Goal: Transaction & Acquisition: Purchase product/service

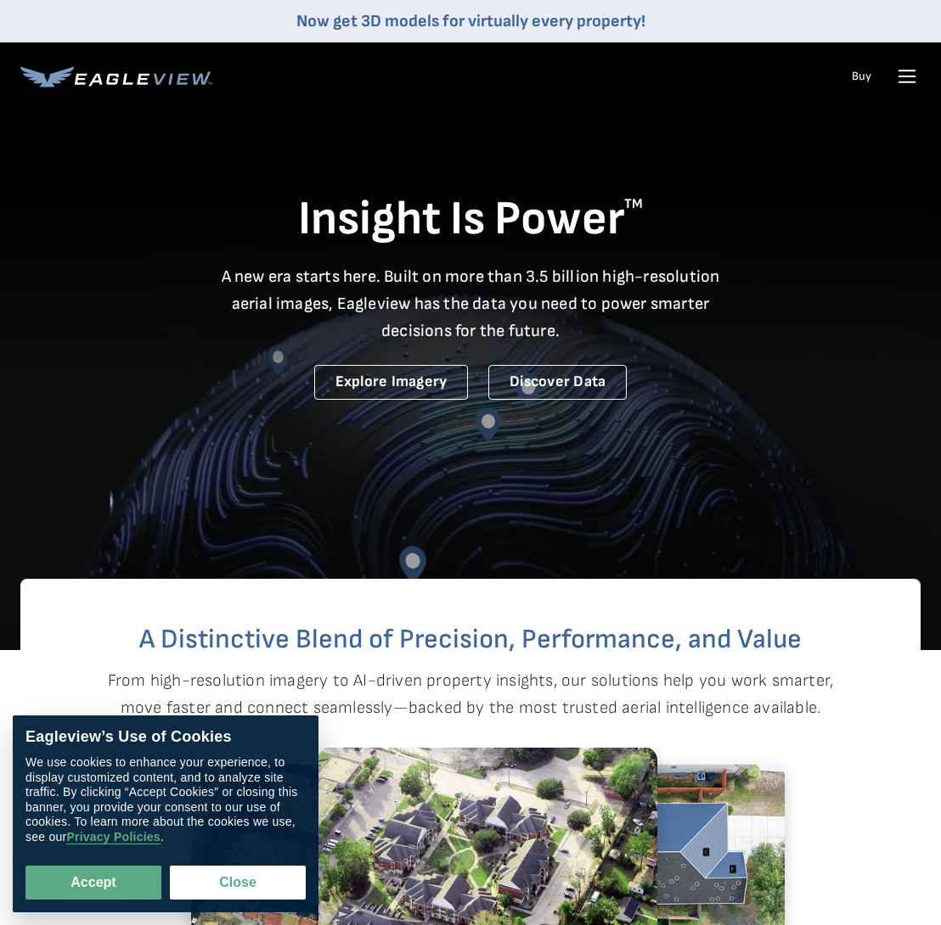
click at [857, 77] on link "Buy" at bounding box center [861, 76] width 20 height 15
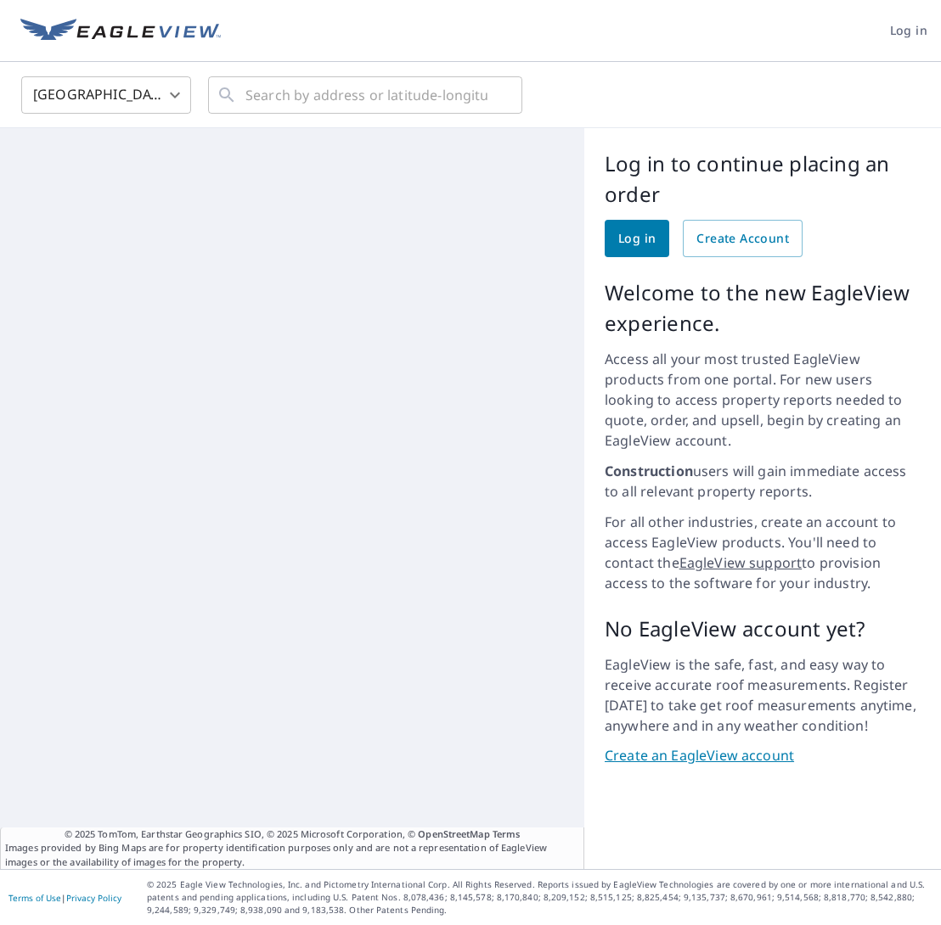
scroll to position [2, 0]
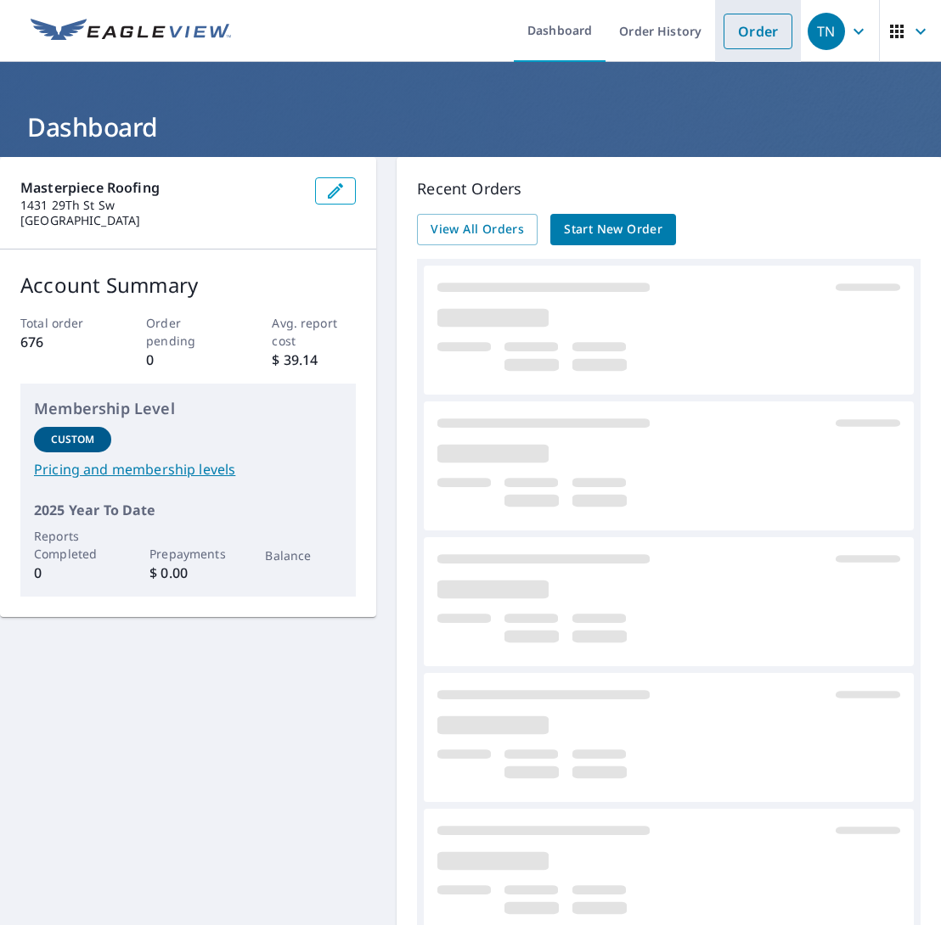
click at [756, 35] on link "Order" at bounding box center [757, 32] width 69 height 36
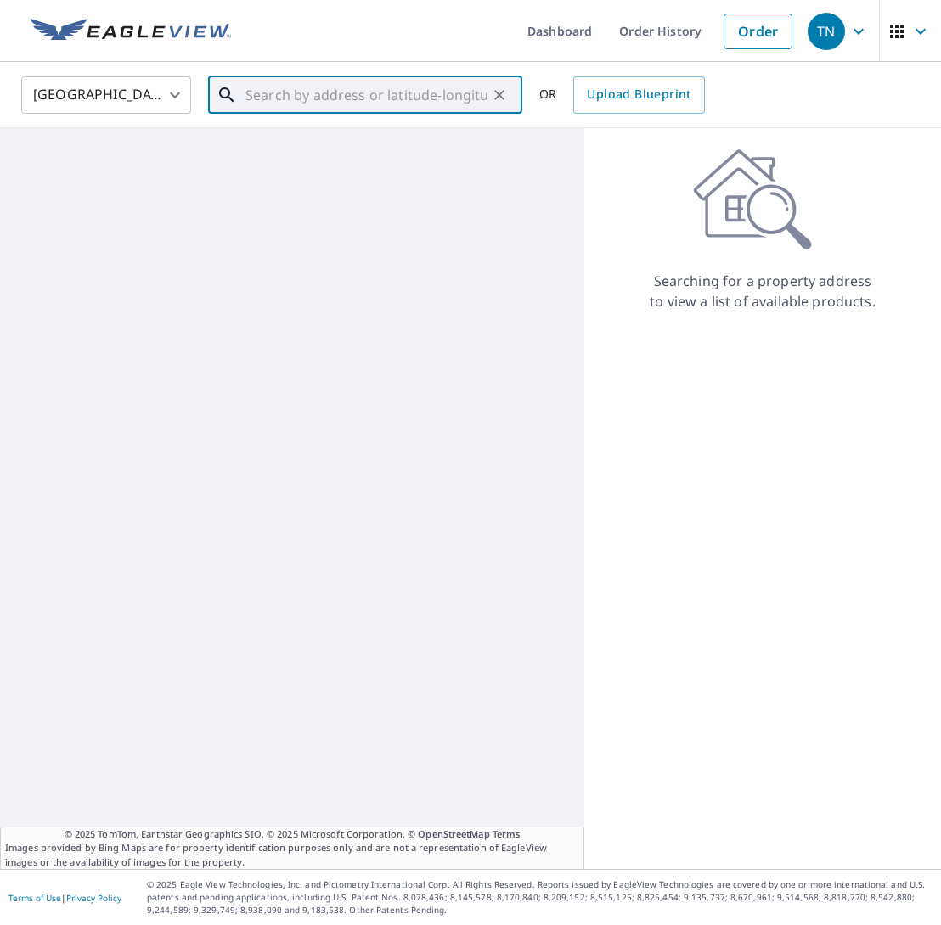
click at [344, 104] on input "text" at bounding box center [366, 95] width 242 height 48
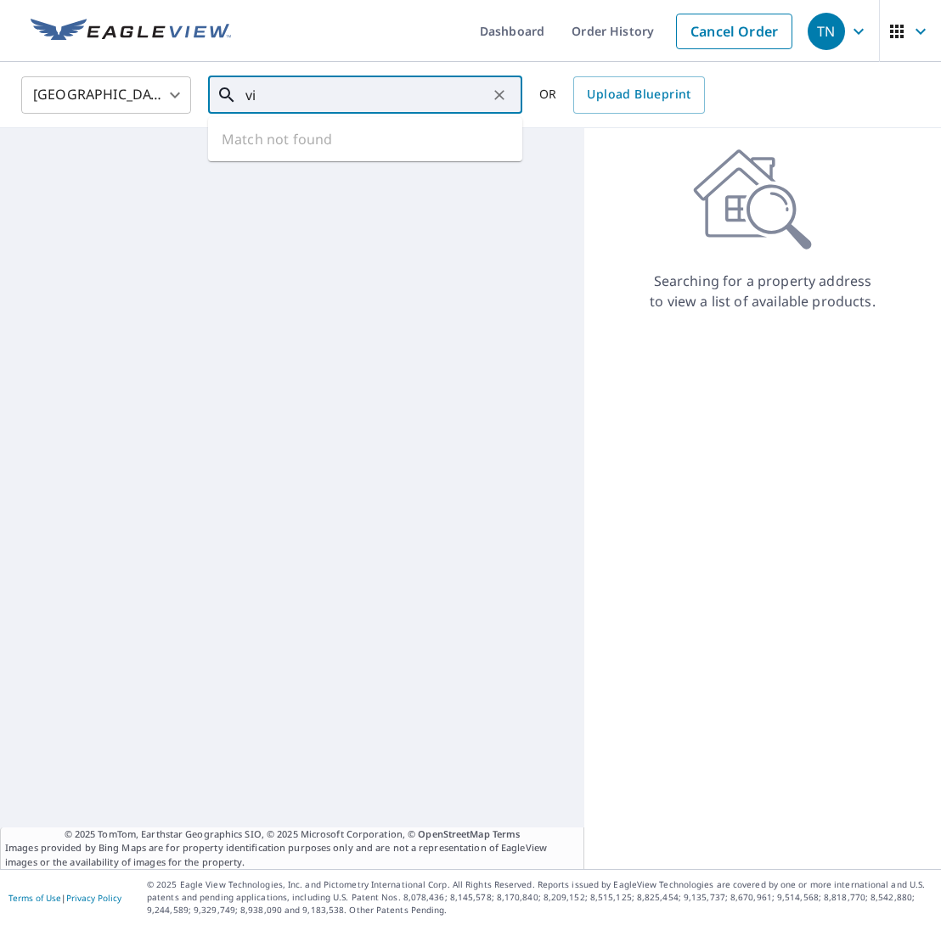
type input "v"
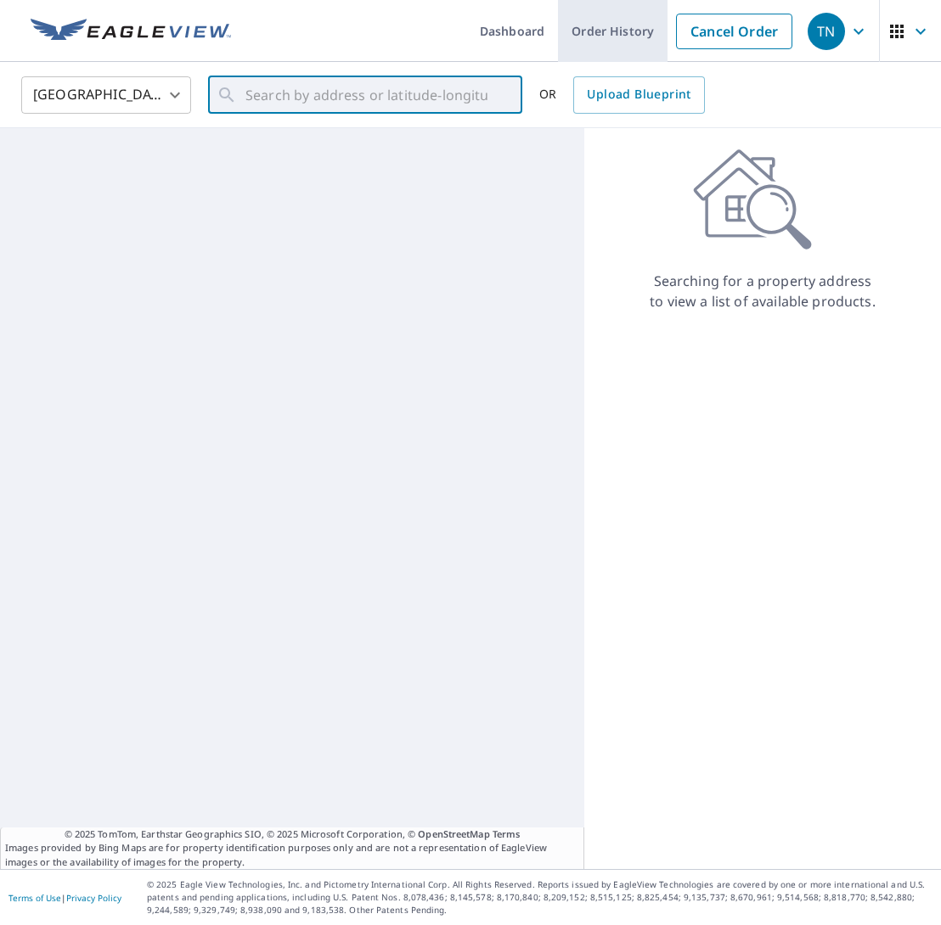
click at [617, 34] on link "Order History" at bounding box center [613, 31] width 110 height 62
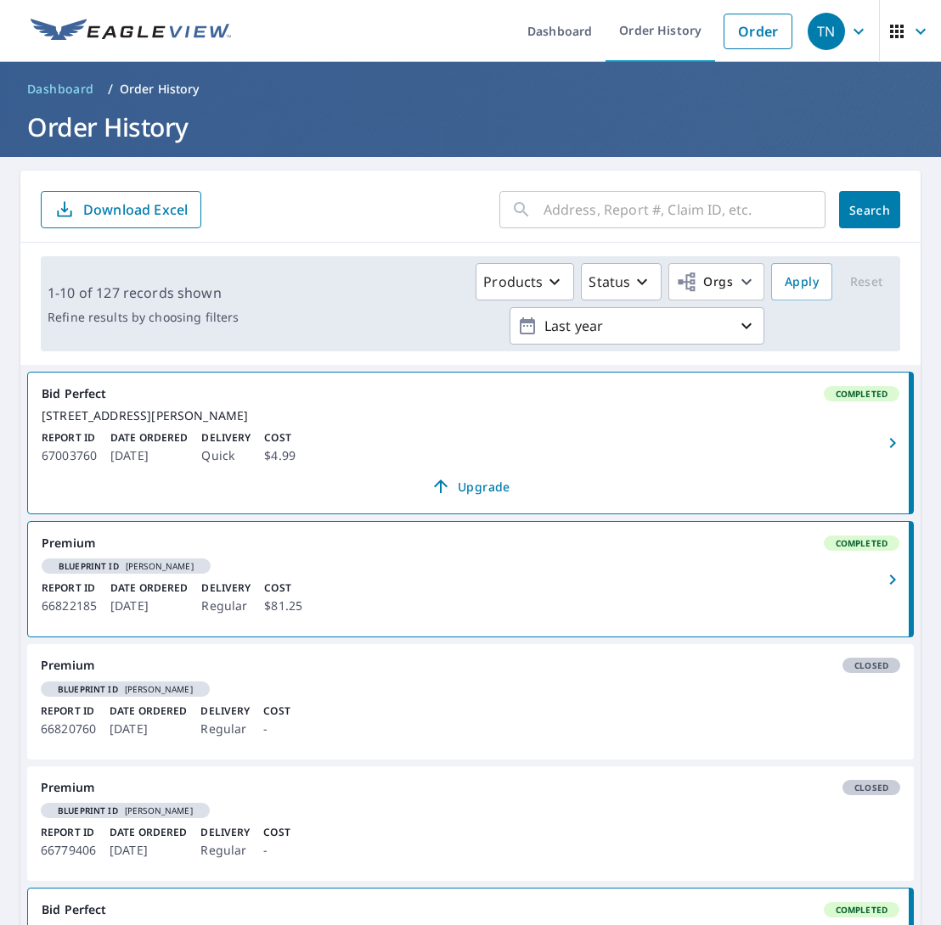
click at [647, 213] on input "text" at bounding box center [684, 210] width 282 height 48
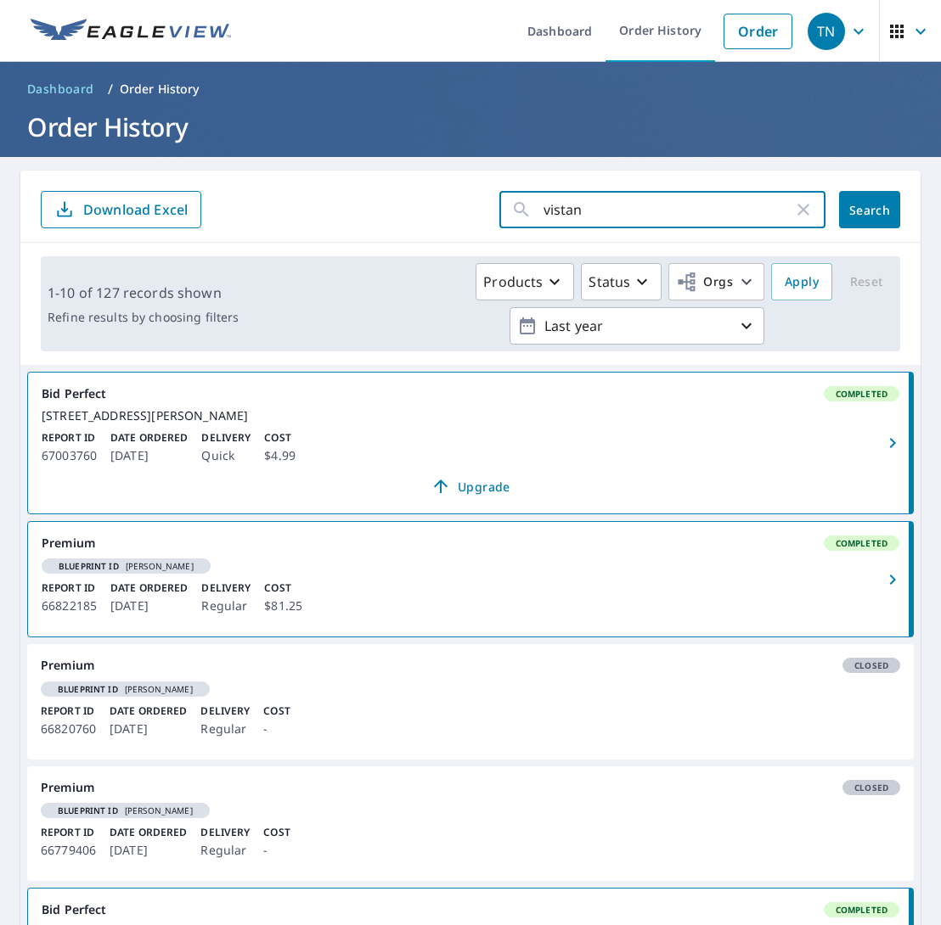
type input "vistana"
click at [869, 210] on button "Search" at bounding box center [869, 209] width 61 height 37
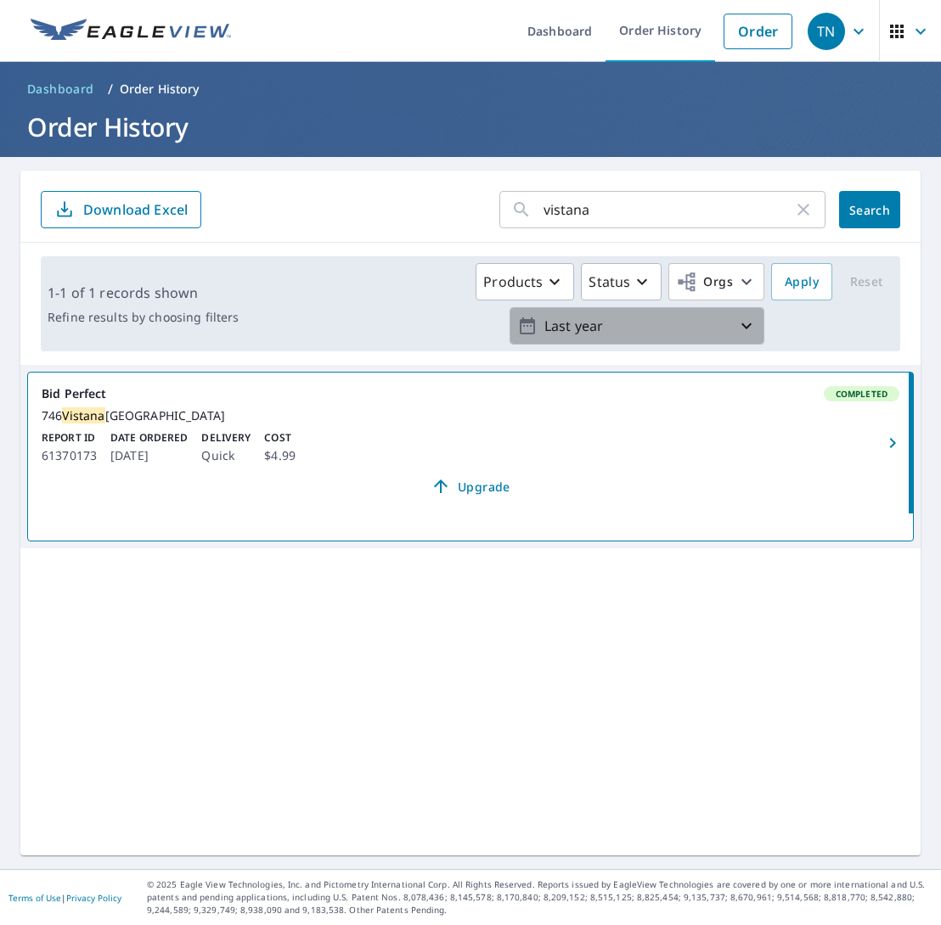
click at [685, 330] on p "Last year" at bounding box center [636, 327] width 199 height 30
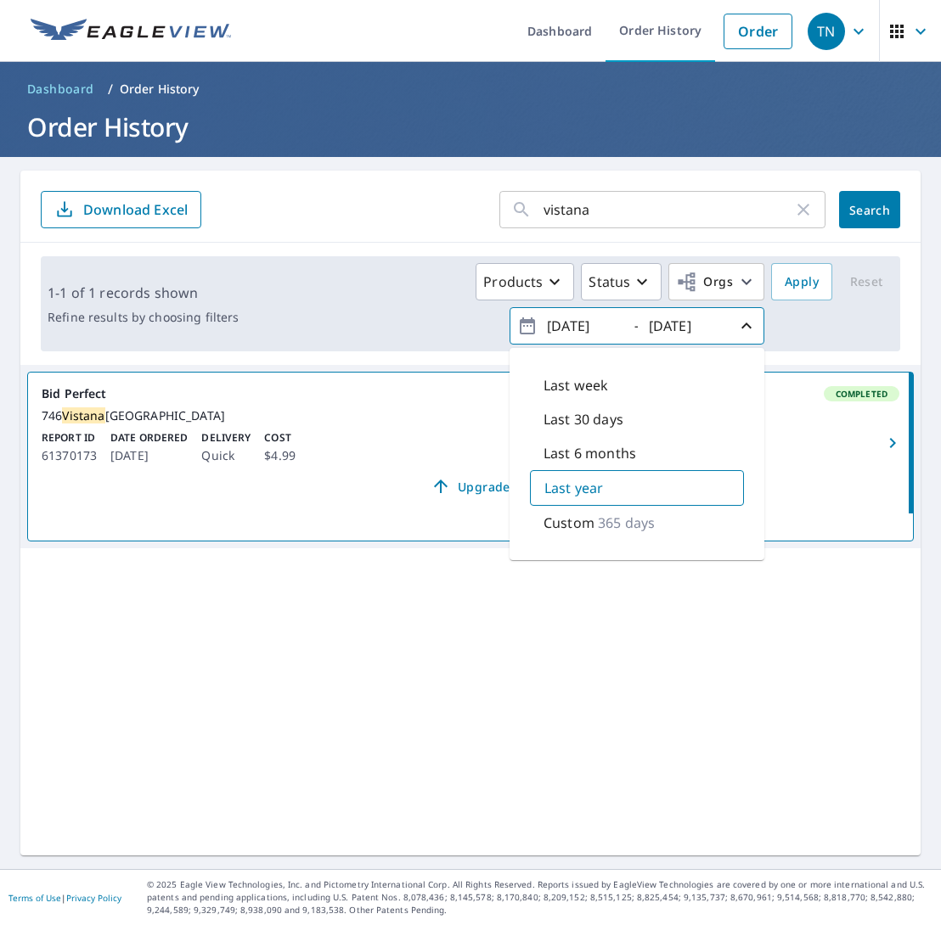
click at [579, 323] on input "2024/09/08" at bounding box center [583, 325] width 83 height 27
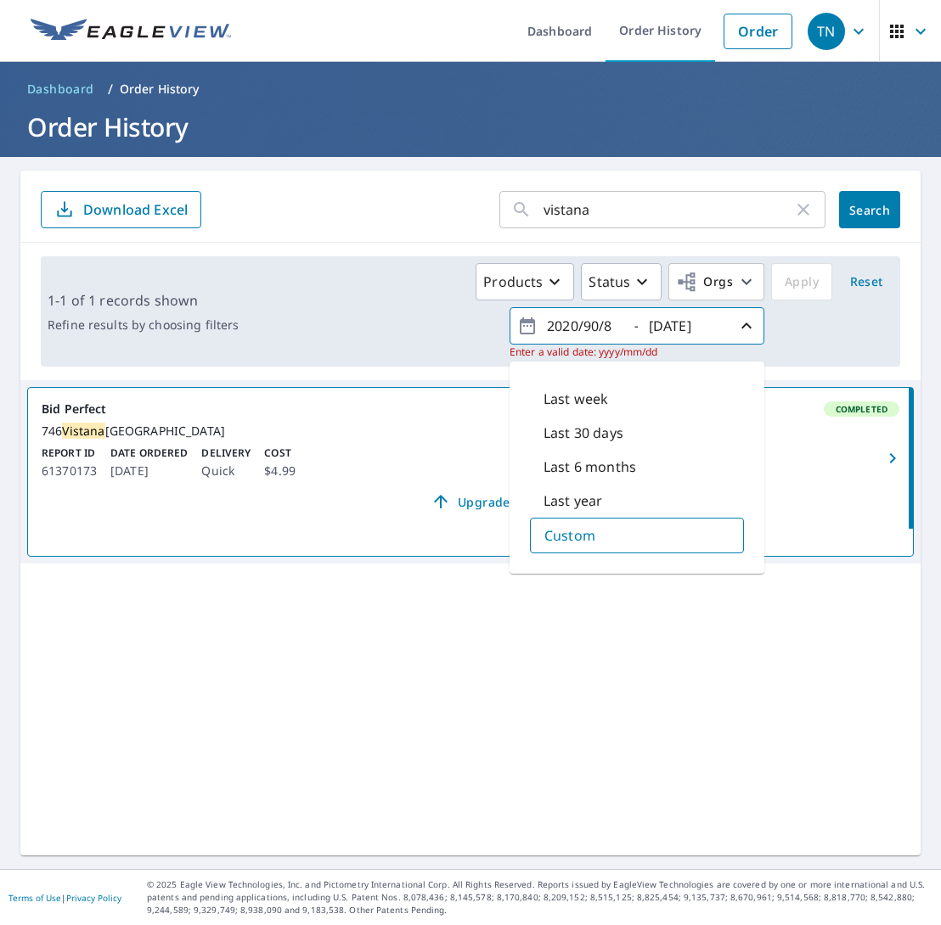
type input "2023/09/08"
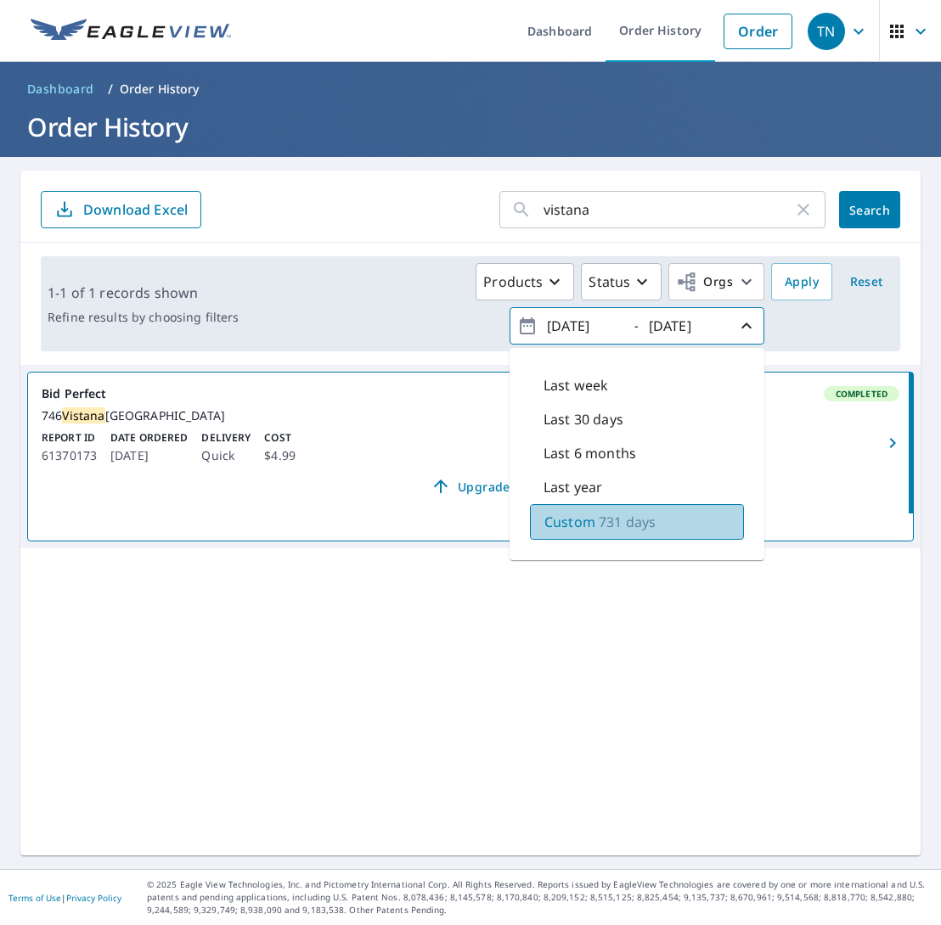
click at [584, 518] on p "Custom" at bounding box center [569, 522] width 51 height 20
click at [582, 521] on p "Custom" at bounding box center [569, 522] width 51 height 20
click at [798, 321] on div "Products Status Orgs 2023/09/08 - 2025/09/08 Last week Last 30 days Last 6 mont…" at bounding box center [569, 303] width 648 height 81
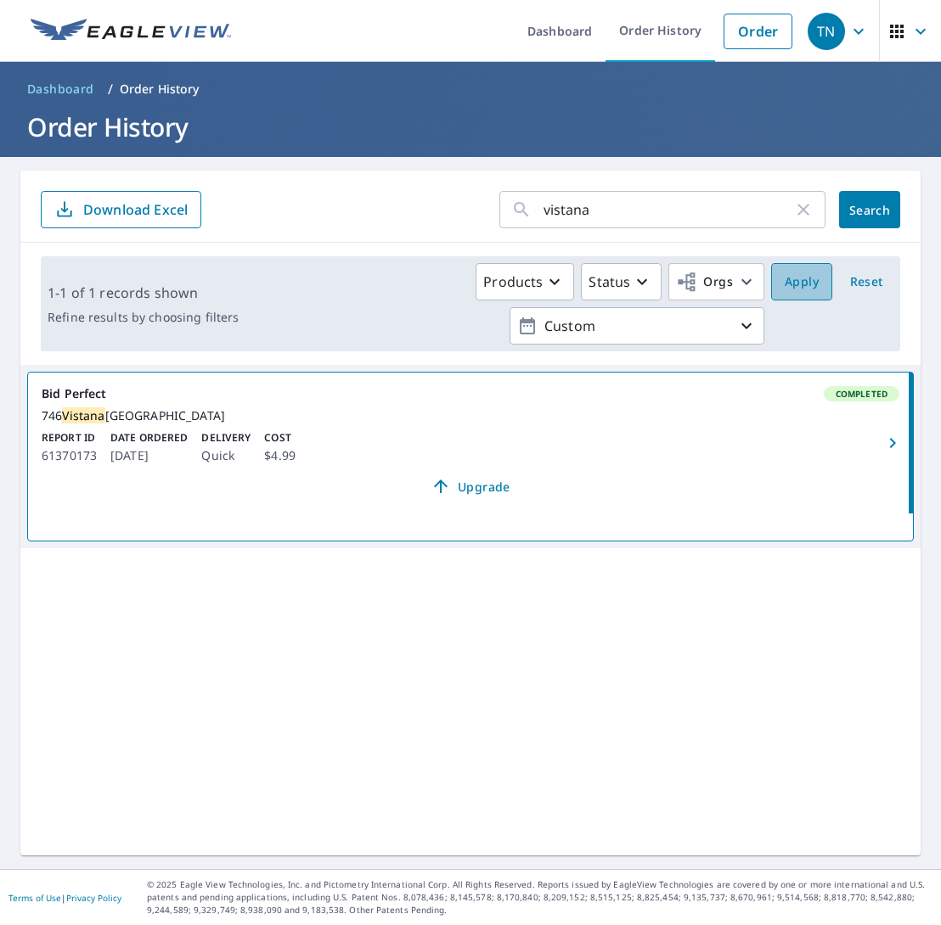
click at [806, 268] on button "Apply" at bounding box center [801, 281] width 61 height 37
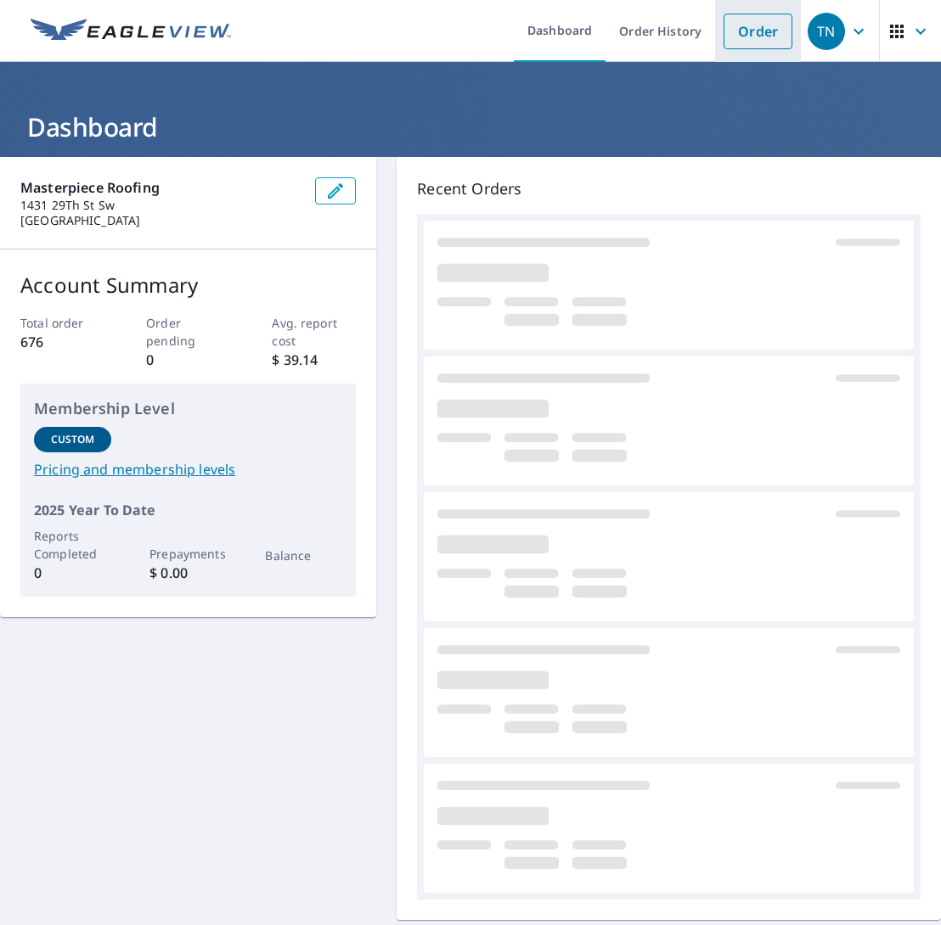
click at [772, 41] on link "Order" at bounding box center [757, 32] width 69 height 36
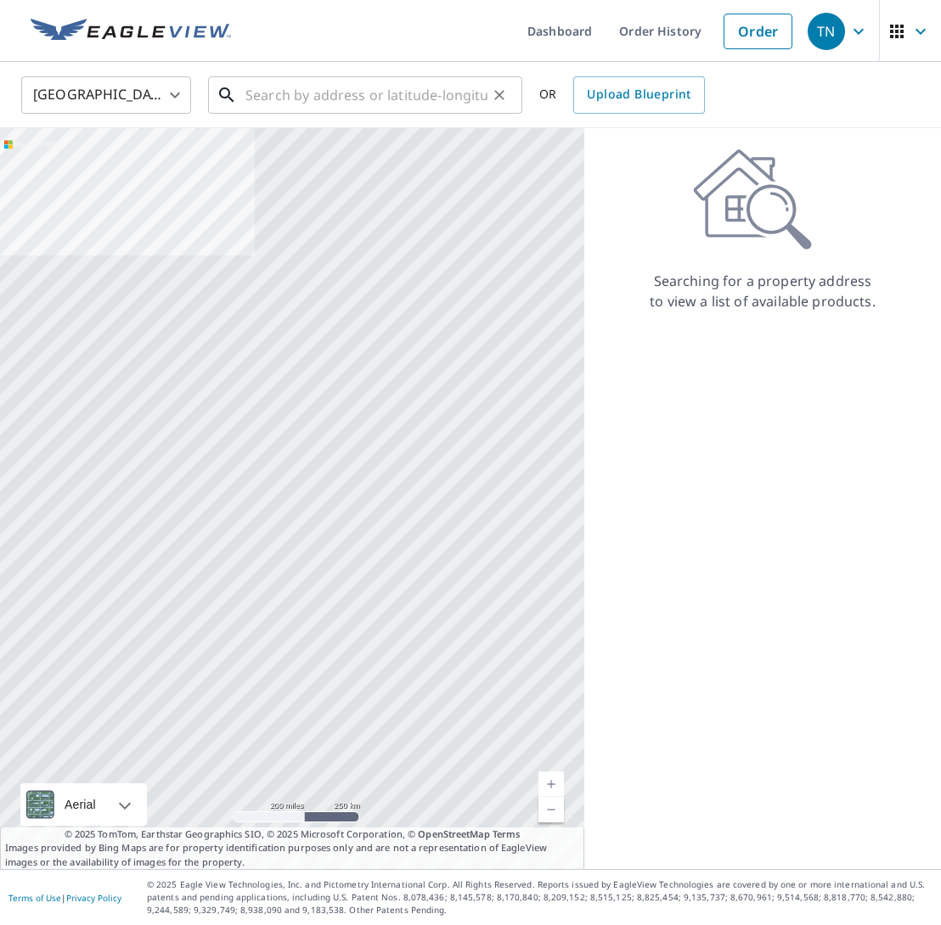
click at [284, 90] on input "text" at bounding box center [366, 95] width 242 height 48
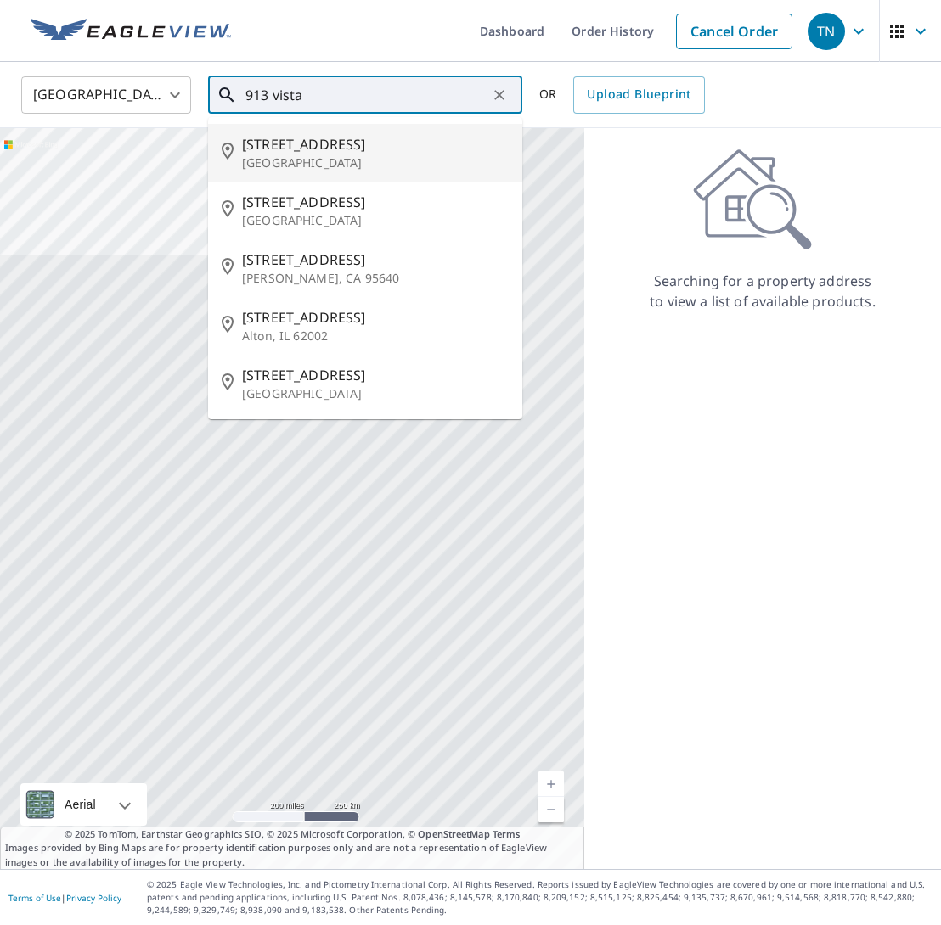
click at [284, 148] on span "913 Vistana Cir" at bounding box center [375, 144] width 267 height 20
type input "913 Vistana Cir Naples, FL 34119"
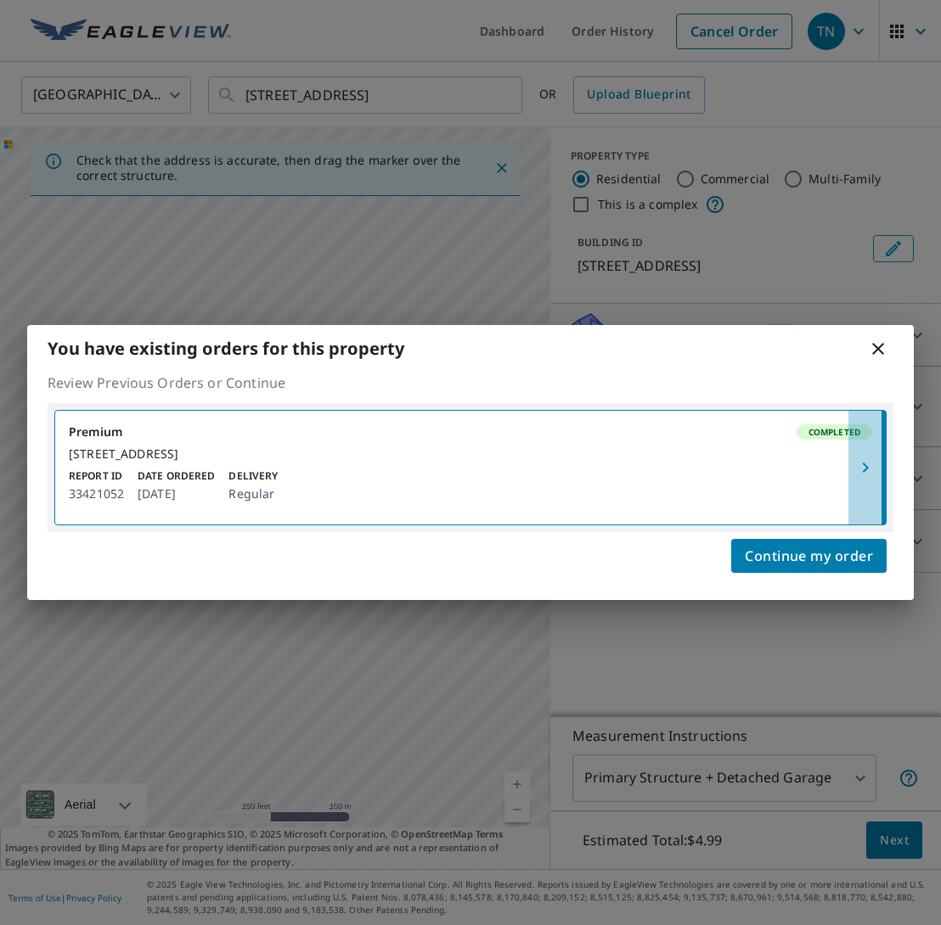
click at [865, 448] on button "button" at bounding box center [866, 468] width 37 height 114
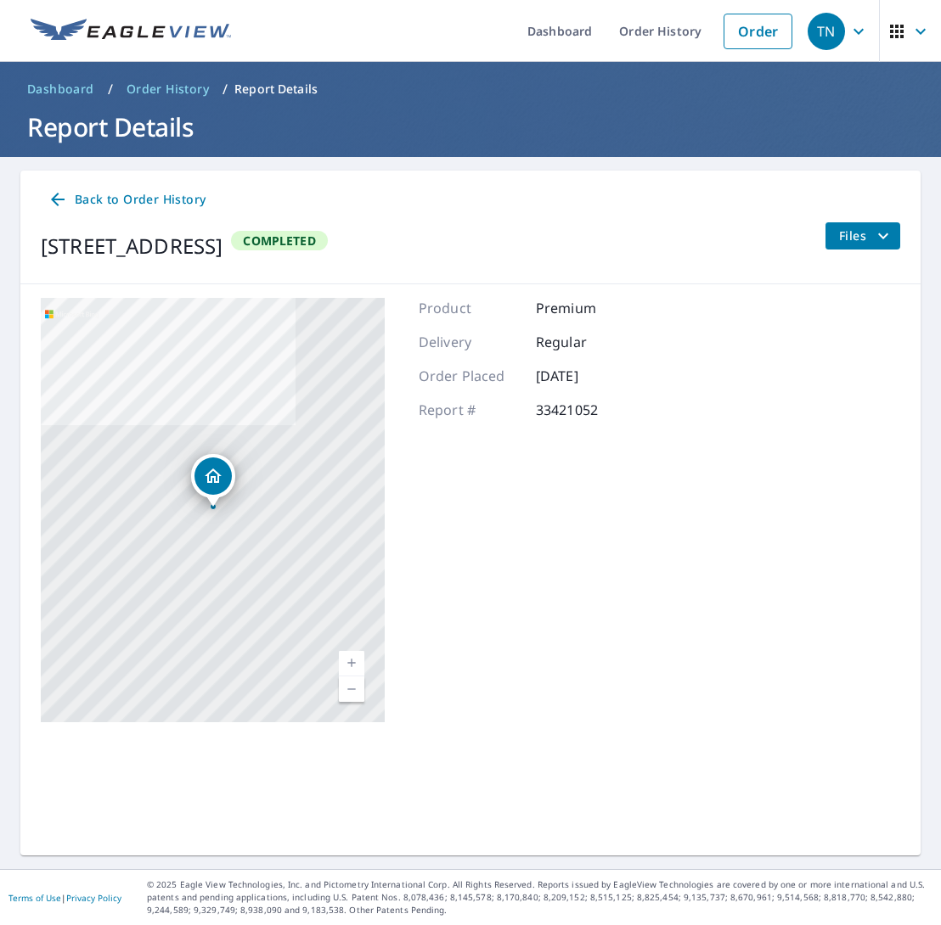
click at [852, 246] on button "Files" at bounding box center [862, 235] width 76 height 27
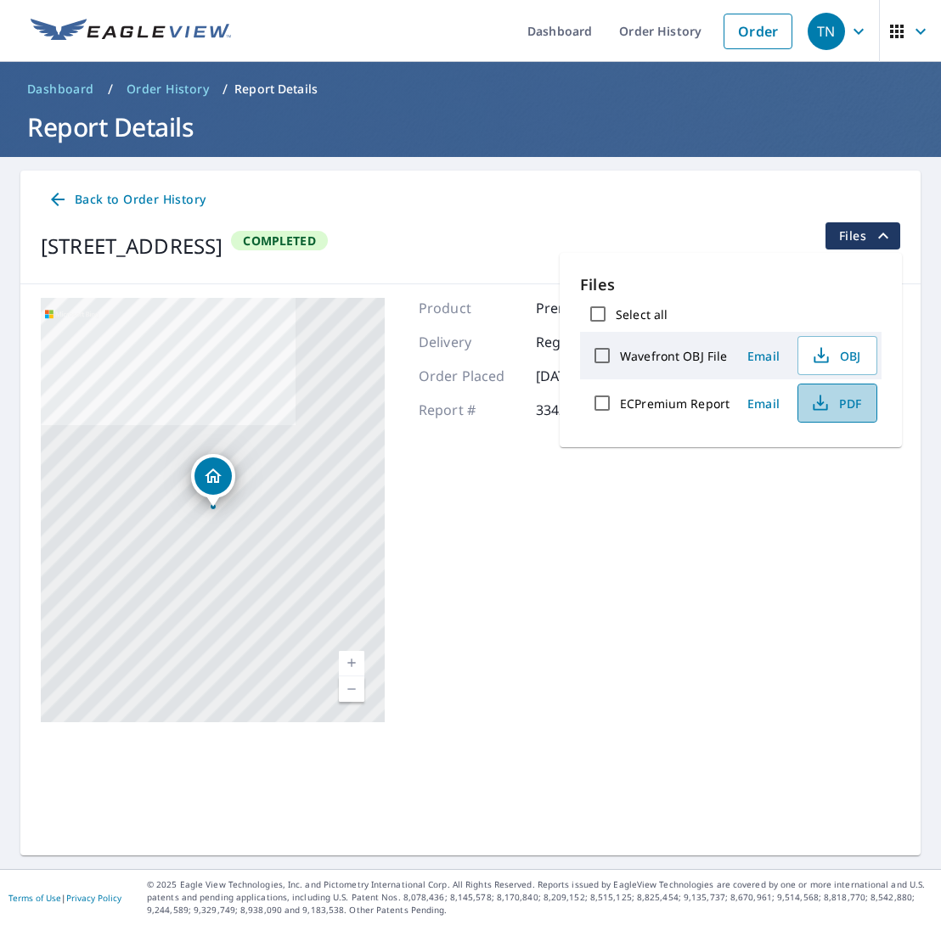
click at [845, 408] on span "PDF" at bounding box center [835, 403] width 54 height 20
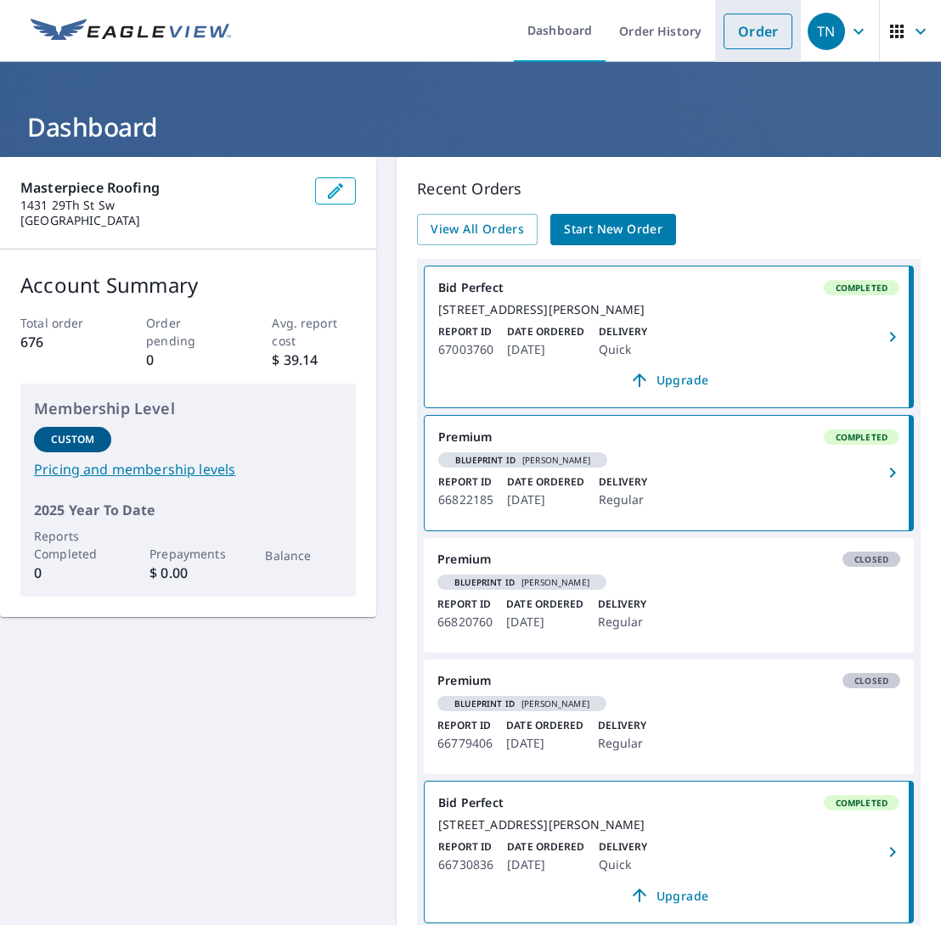
click at [739, 25] on link "Order" at bounding box center [757, 32] width 69 height 36
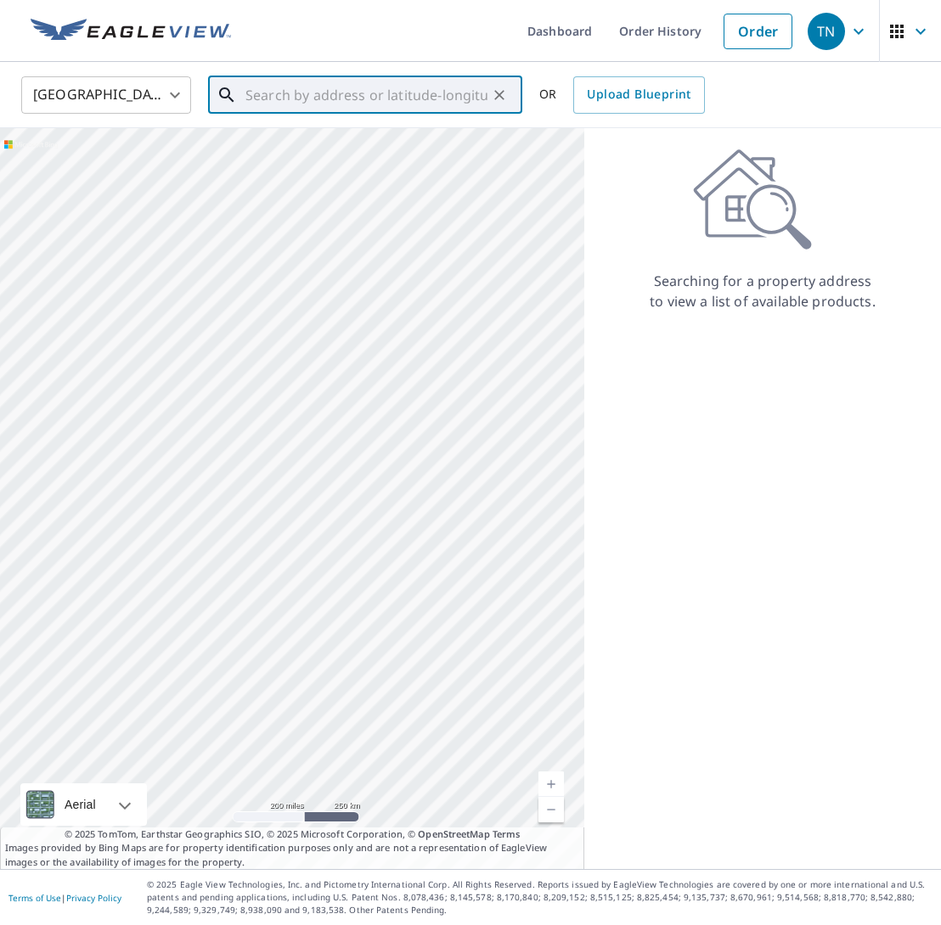
click at [335, 90] on input "text" at bounding box center [366, 95] width 242 height 48
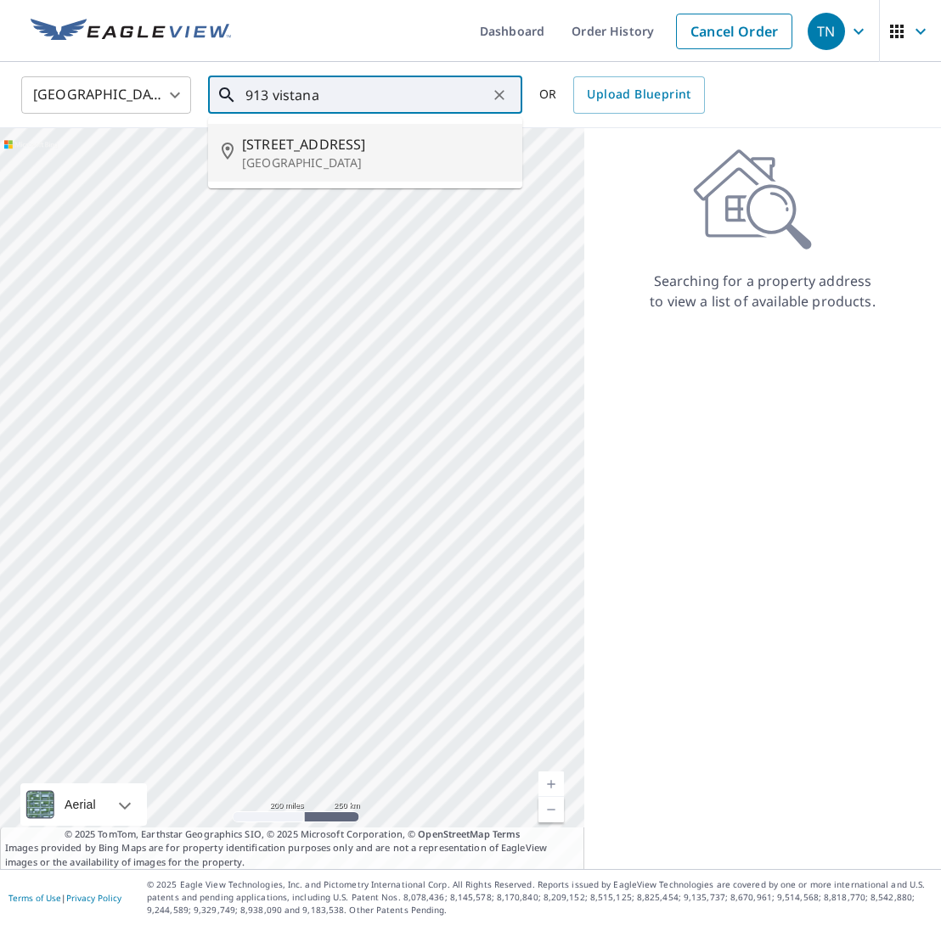
click at [297, 161] on p "Naples, FL 34119" at bounding box center [375, 163] width 267 height 17
type input "913 Vistana Cir Naples, FL 34119"
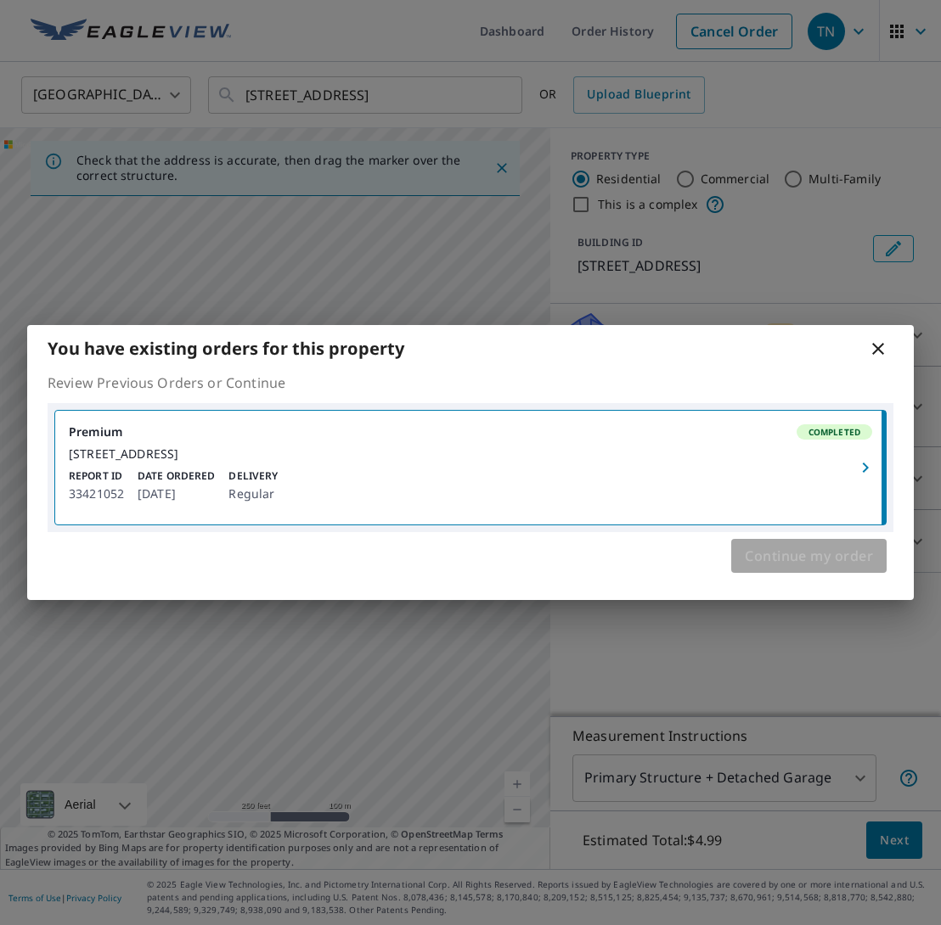
click at [804, 565] on span "Continue my order" at bounding box center [808, 556] width 128 height 24
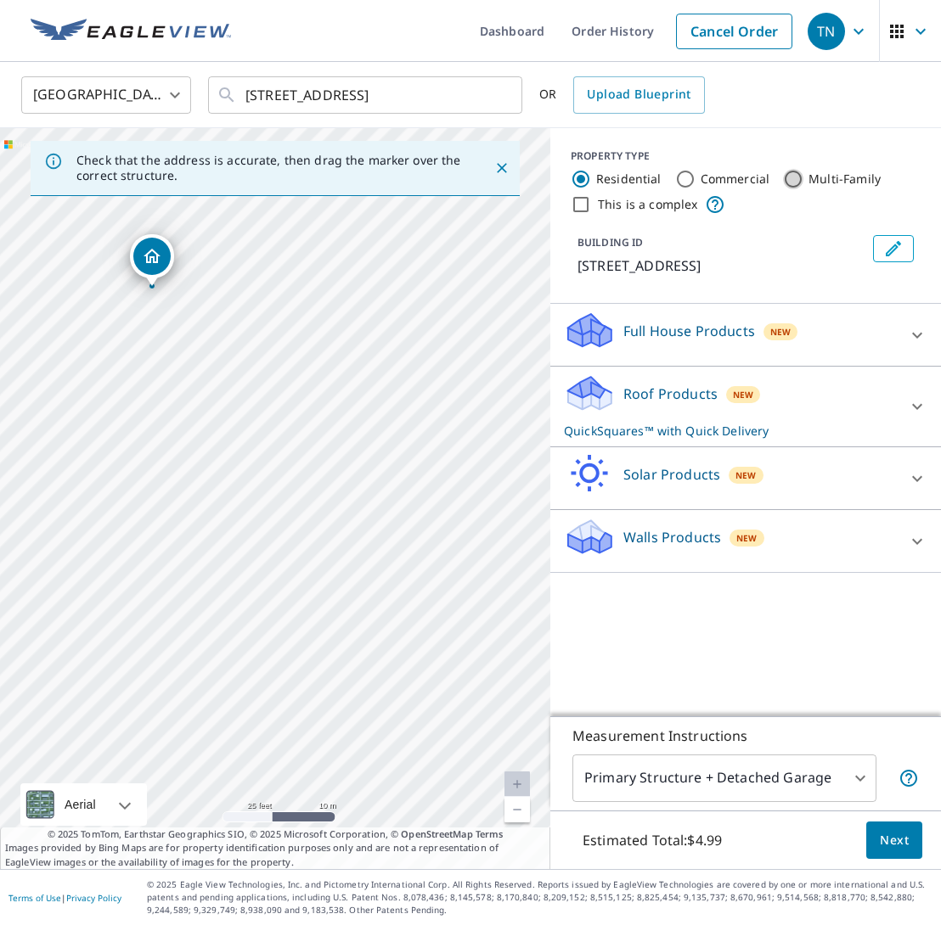
click at [792, 176] on input "Multi-Family" at bounding box center [793, 179] width 20 height 20
radio input "true"
type input "2"
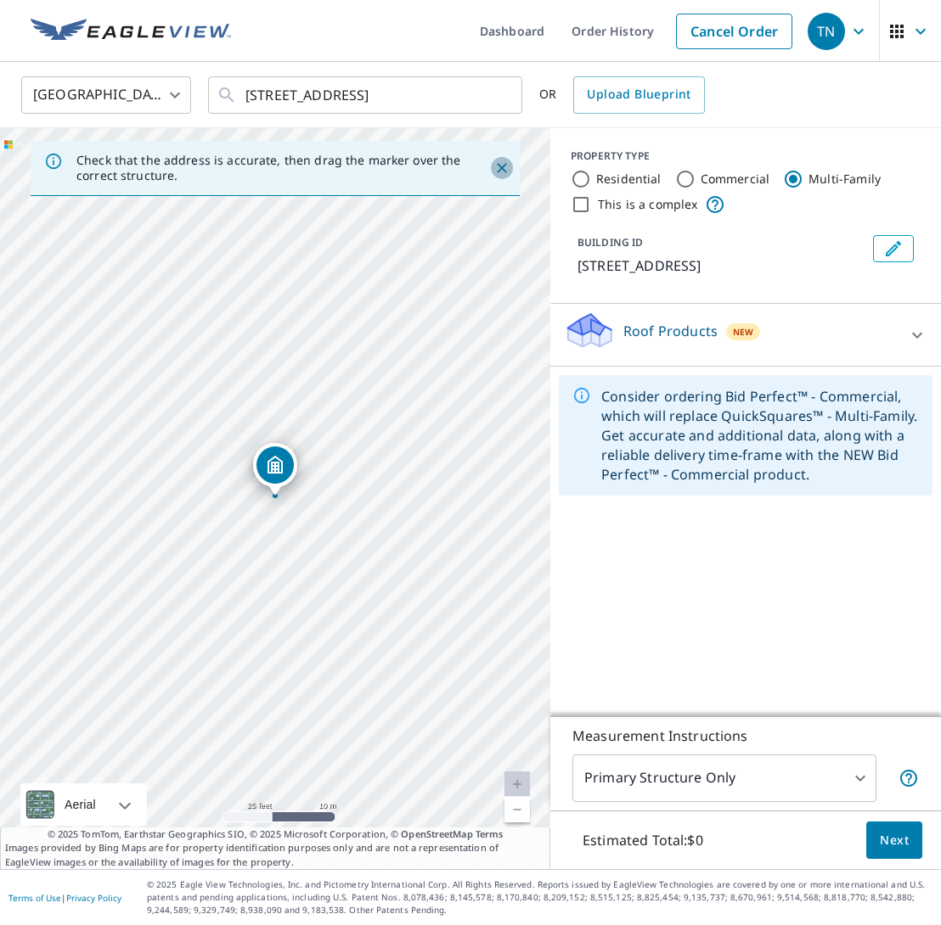
click at [505, 166] on icon "Close" at bounding box center [501, 168] width 17 height 17
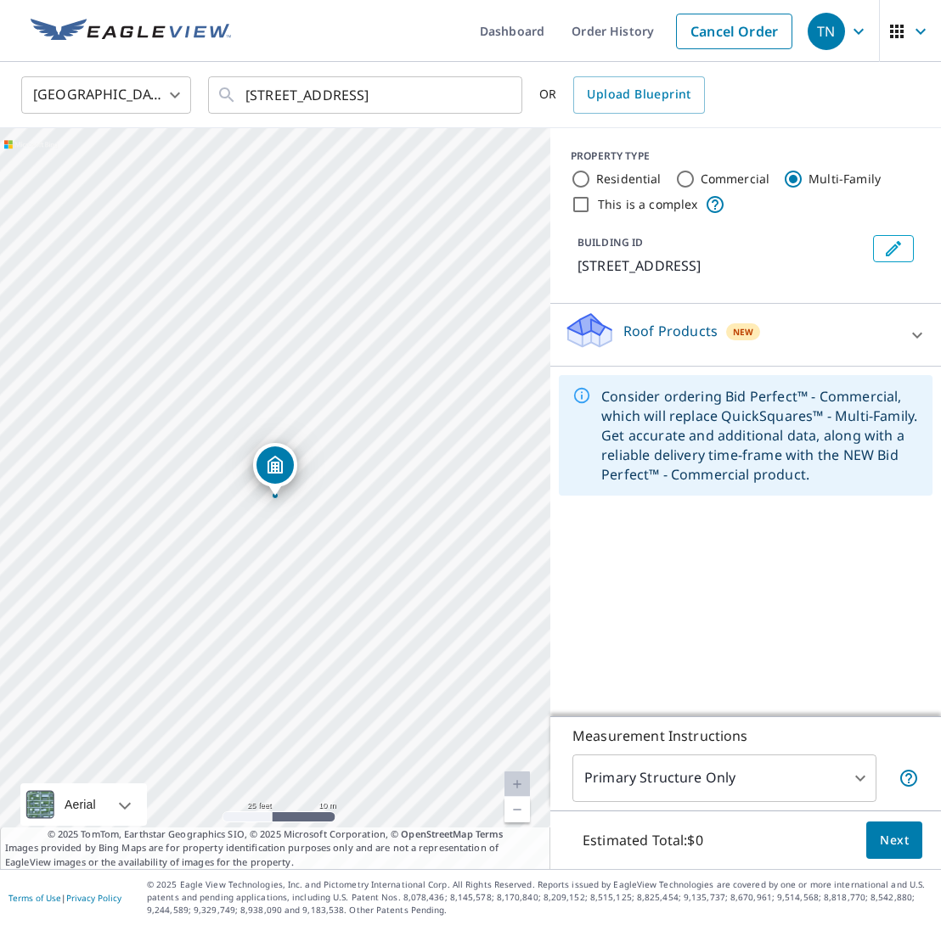
click at [738, 410] on div "Consider ordering Bid Perfect™ - Commercial, which will replace QuickSquares™ -…" at bounding box center [759, 435] width 317 height 110
click at [725, 450] on div "Consider ordering Bid Perfect™ - Commercial, which will replace QuickSquares™ -…" at bounding box center [759, 435] width 317 height 110
click at [853, 339] on div "Roof Products New" at bounding box center [730, 335] width 333 height 48
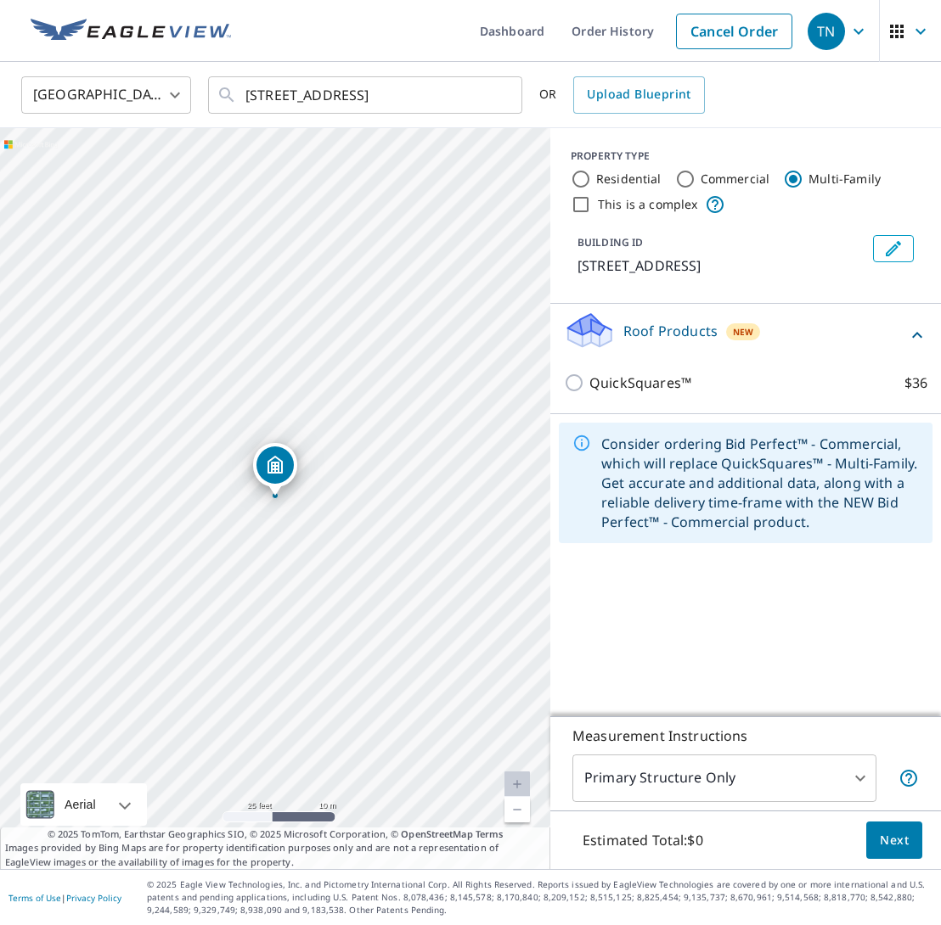
click at [867, 332] on div "Roof Products New" at bounding box center [735, 335] width 343 height 48
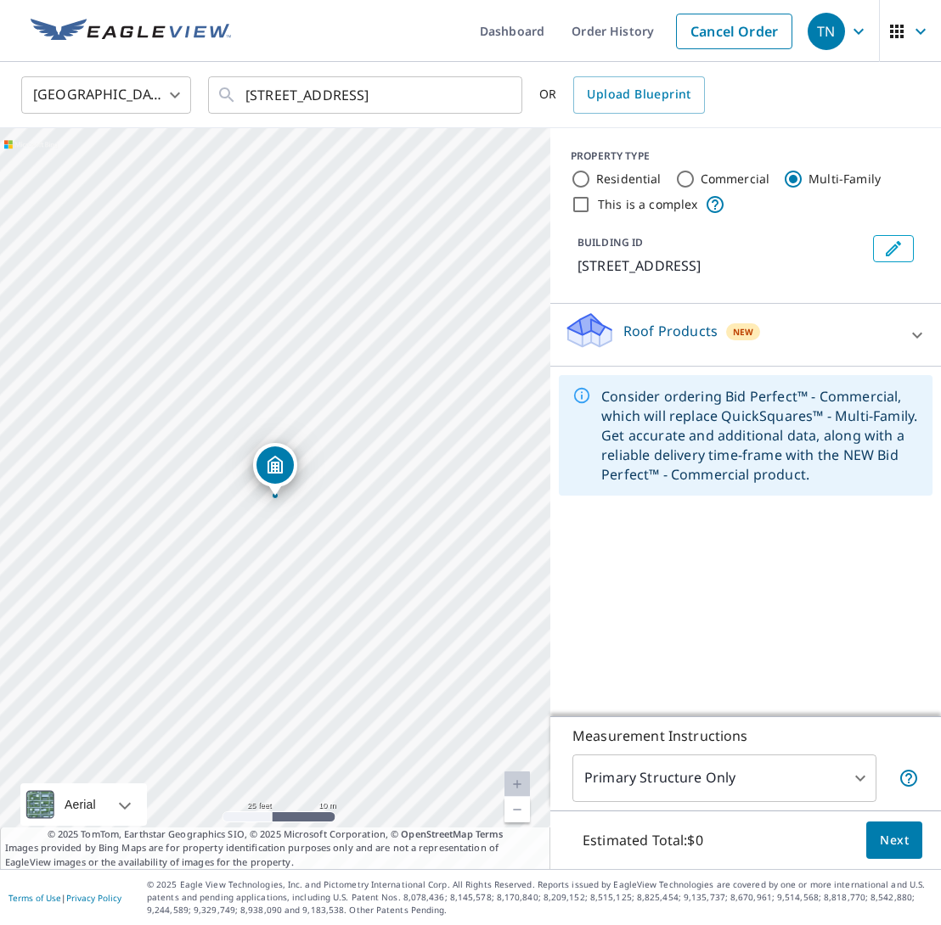
click at [621, 179] on label "Residential" at bounding box center [628, 179] width 65 height 17
click at [591, 179] on input "Residential" at bounding box center [580, 179] width 20 height 20
radio input "true"
type input "1"
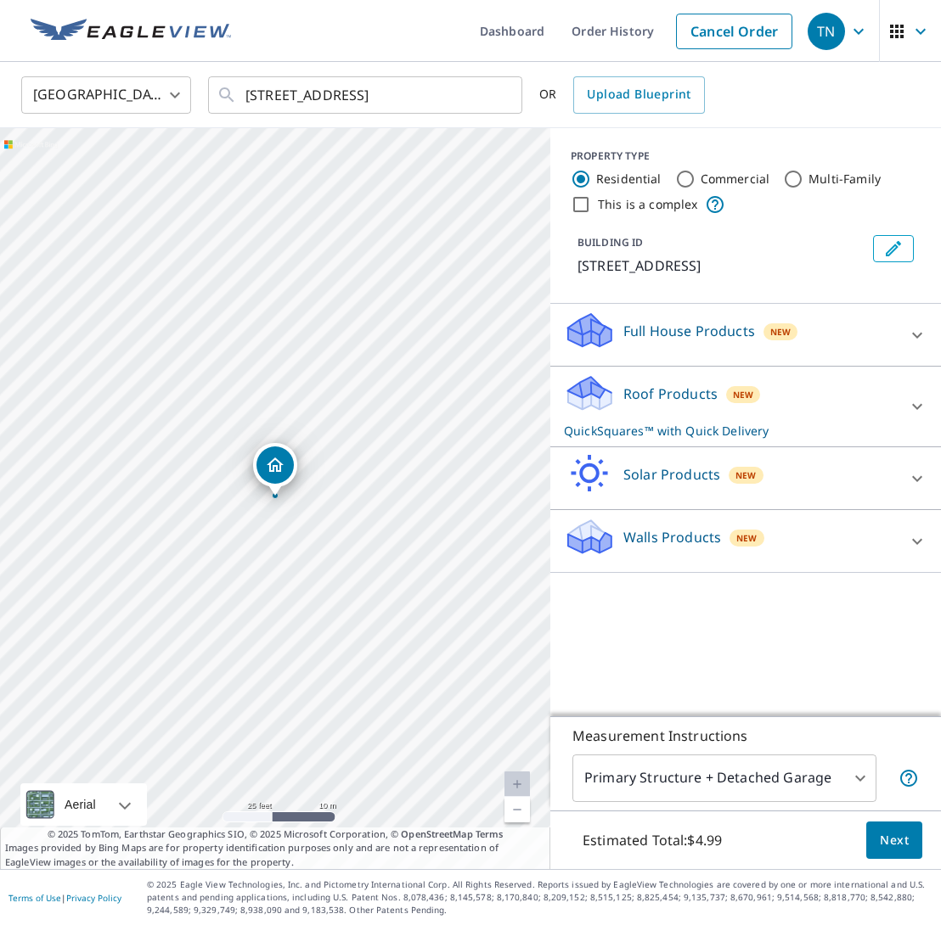
click at [848, 329] on div "Full House Products New" at bounding box center [730, 335] width 333 height 48
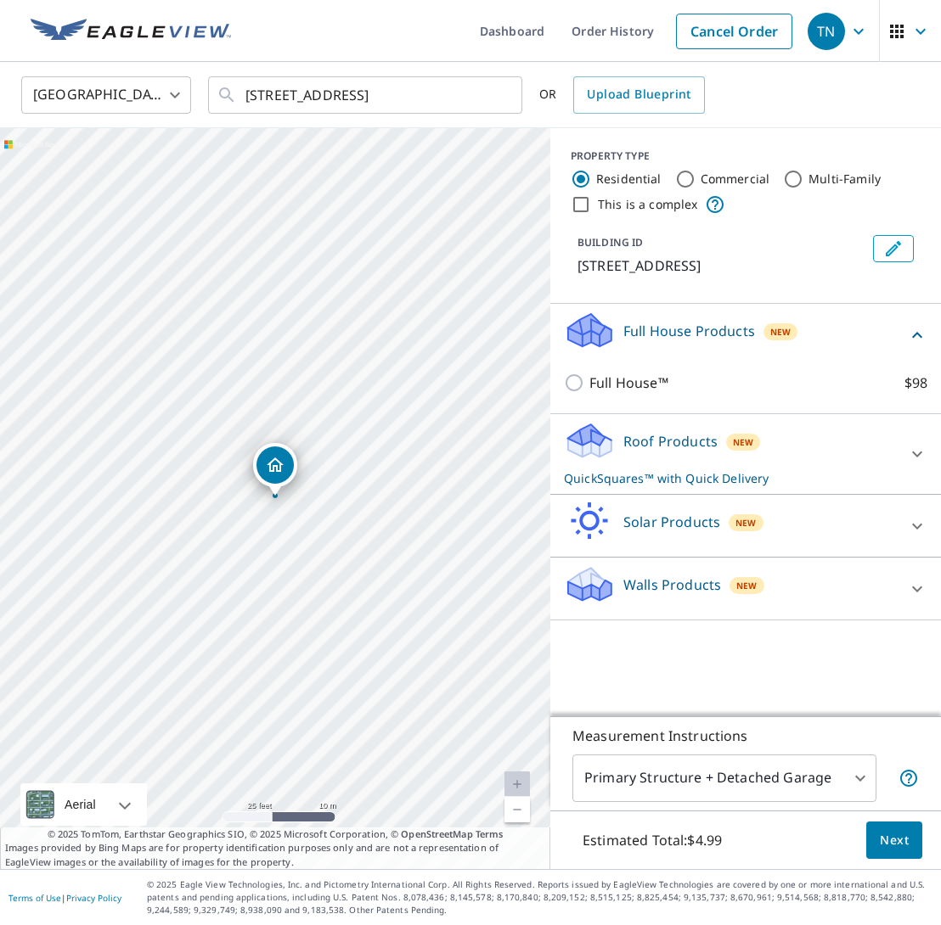
click at [848, 329] on div "Full House Products New" at bounding box center [735, 335] width 343 height 48
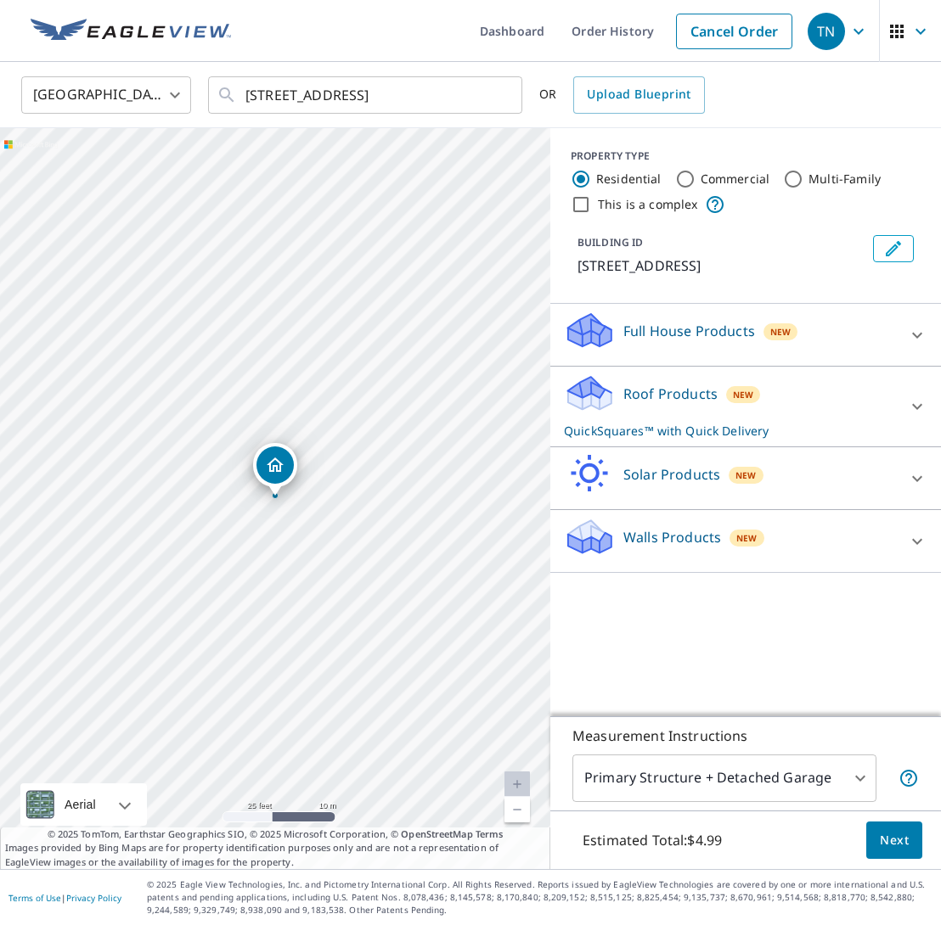
click at [749, 397] on span "New" at bounding box center [743, 395] width 20 height 14
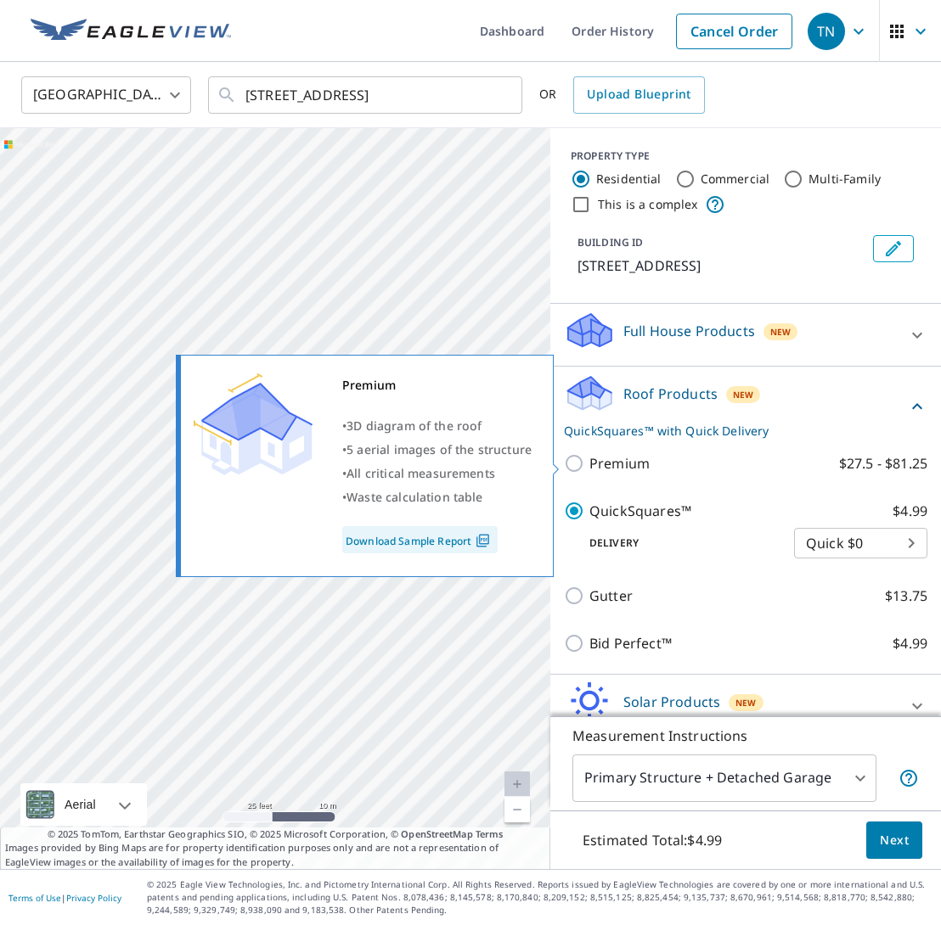
click at [587, 459] on input "Premium $27.5 - $81.25" at bounding box center [576, 463] width 25 height 20
checkbox input "true"
checkbox input "false"
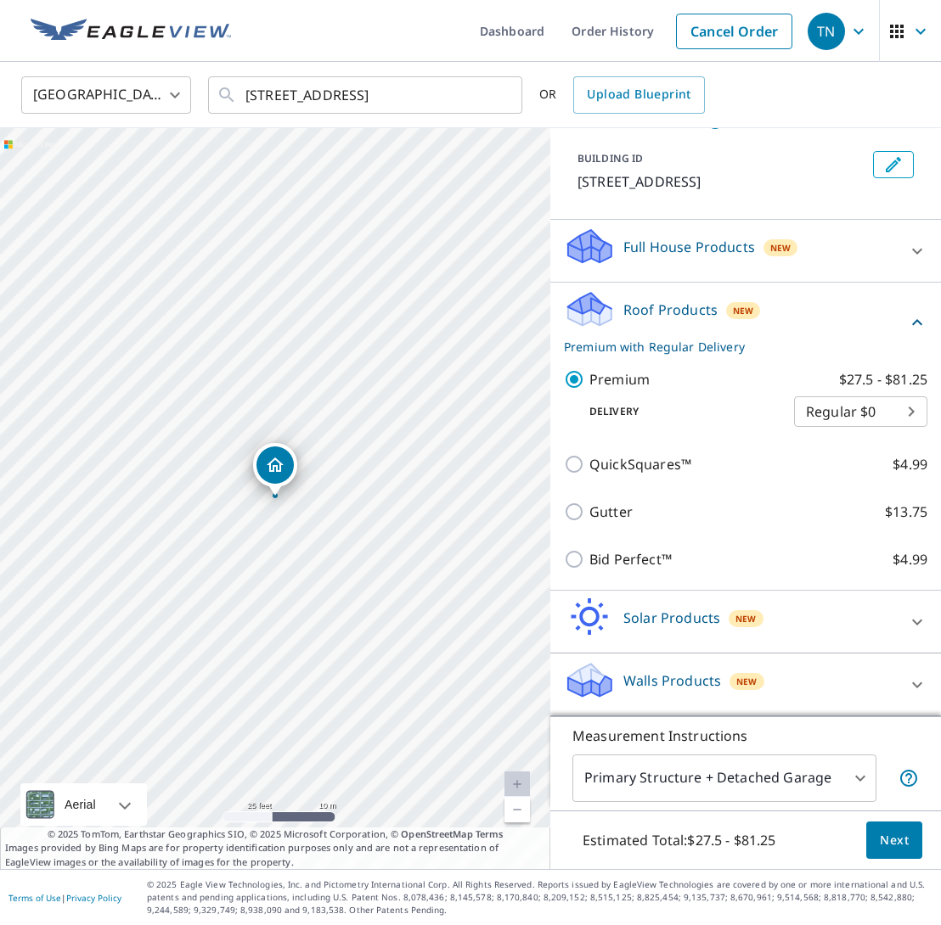
click at [888, 844] on span "Next" at bounding box center [893, 840] width 29 height 21
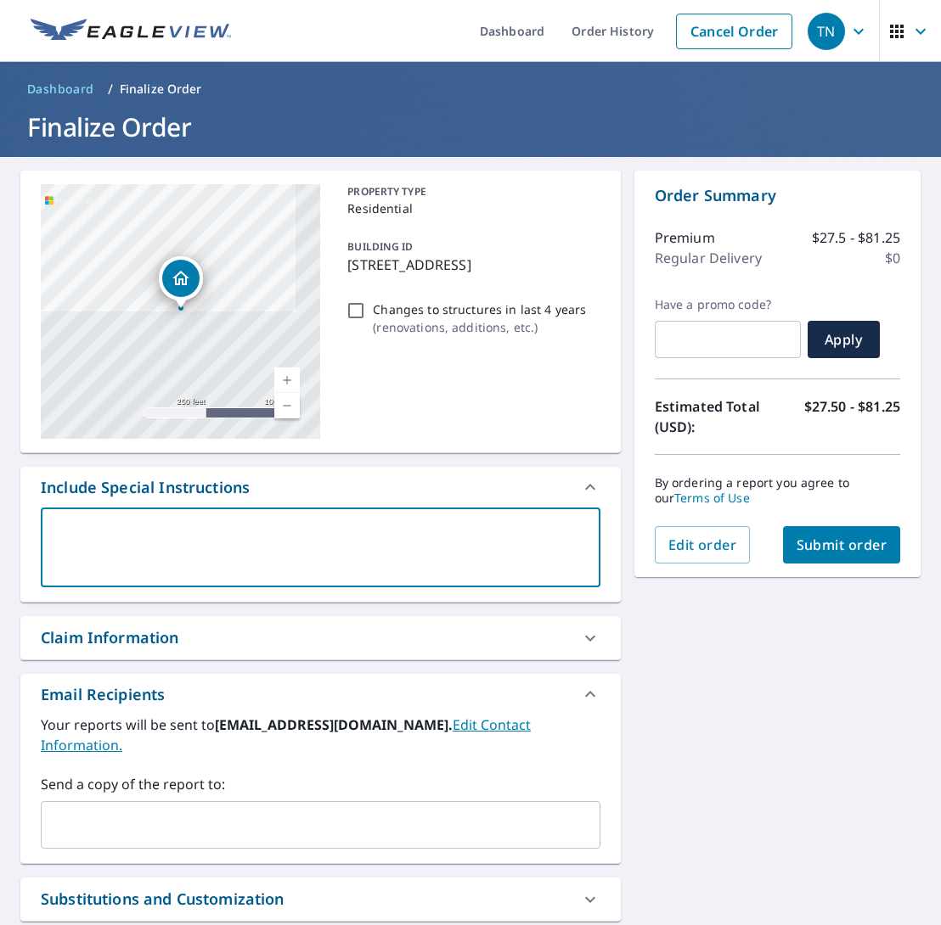
click at [208, 542] on textarea at bounding box center [321, 548] width 536 height 48
type textarea "I"
type textarea "x"
checkbox input "true"
type textarea "I"
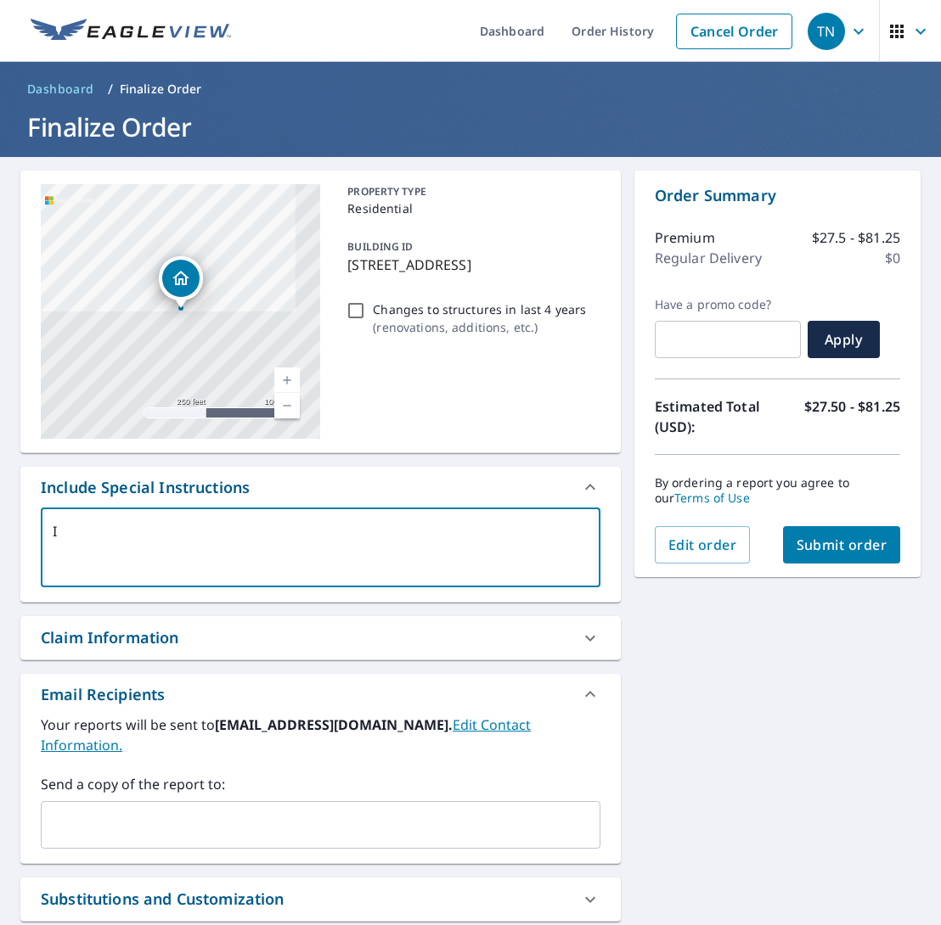
type textarea "x"
checkbox input "true"
type textarea "I o"
type textarea "x"
checkbox input "true"
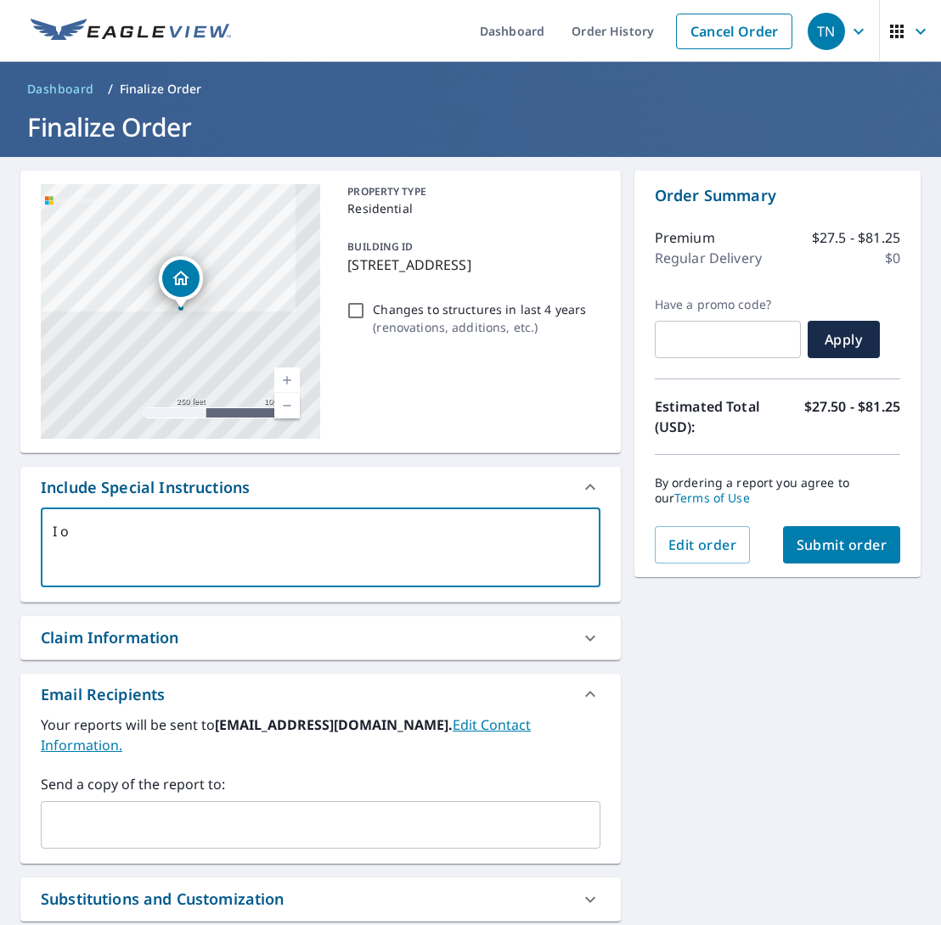
type textarea "I on"
type textarea "x"
checkbox input "true"
type textarea "I onl"
type textarea "x"
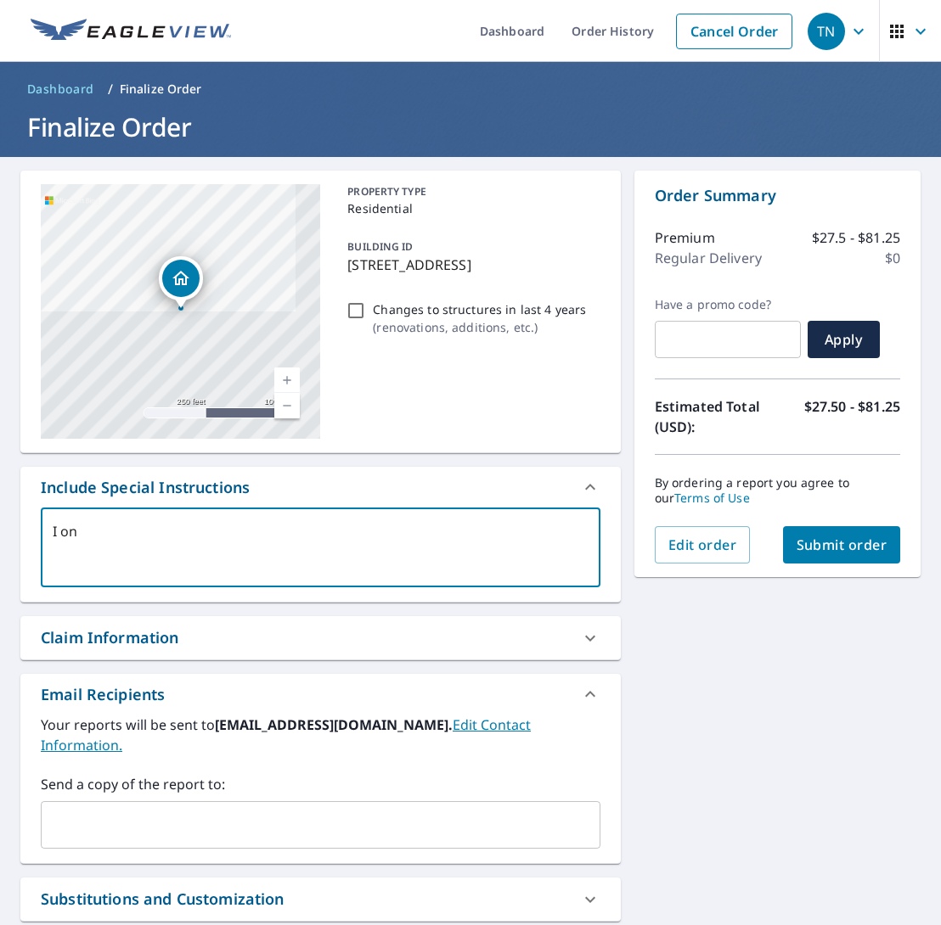
checkbox input "true"
type textarea "I only"
type textarea "x"
checkbox input "true"
type textarea "I only"
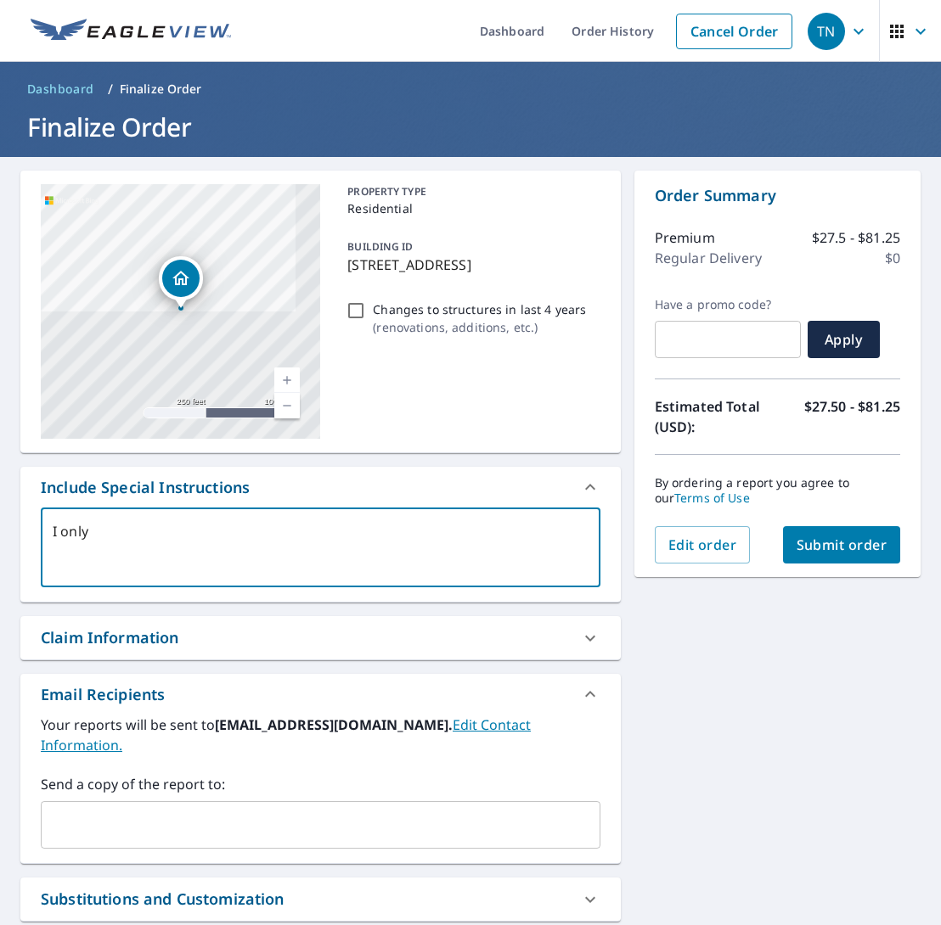
type textarea "x"
checkbox input "true"
type textarea "I only n"
type textarea "x"
checkbox input "true"
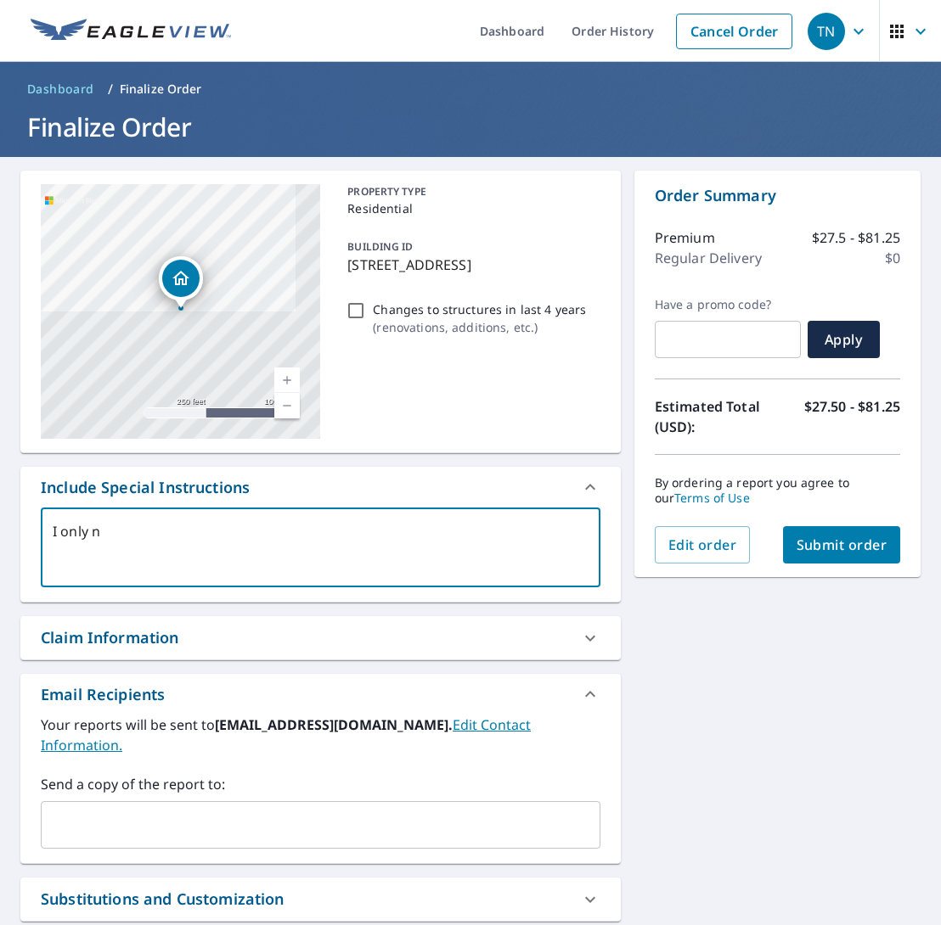
type textarea "I only ne"
type textarea "x"
checkbox input "true"
type textarea "I only nee"
type textarea "x"
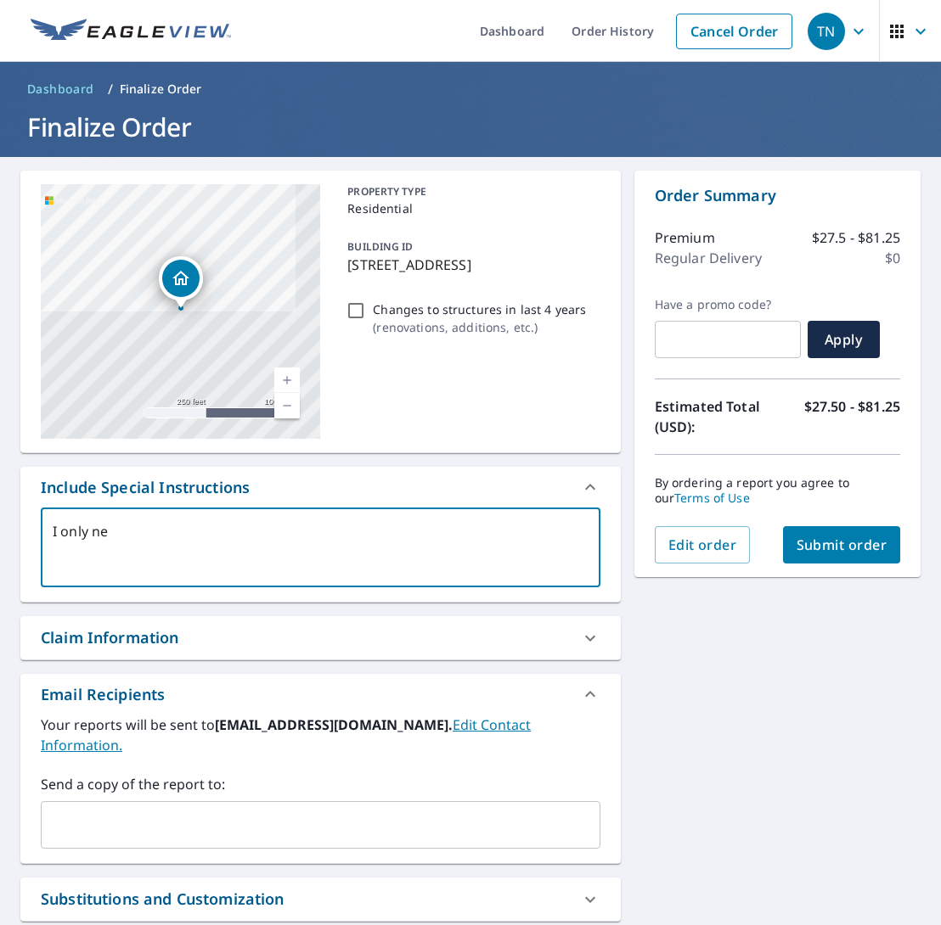
checkbox input "true"
type textarea "I only need"
type textarea "x"
checkbox input "true"
type textarea "I only need"
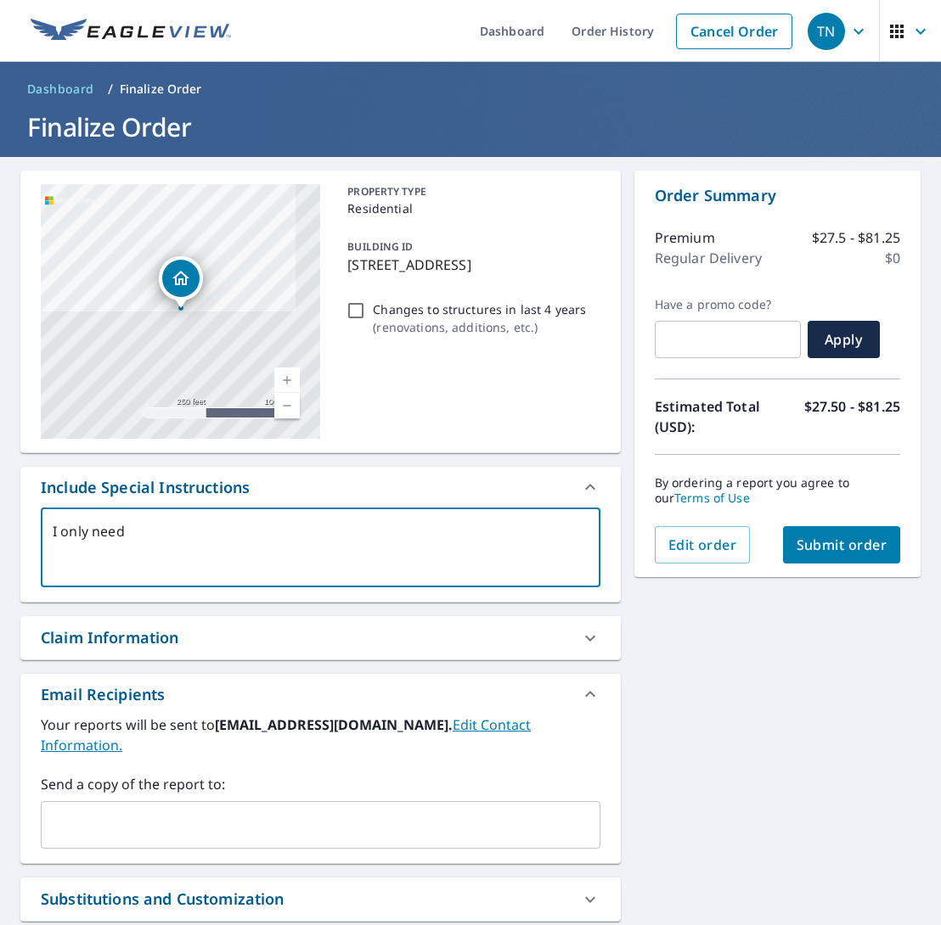
type textarea "x"
checkbox input "true"
type textarea "I only need t"
type textarea "x"
checkbox input "true"
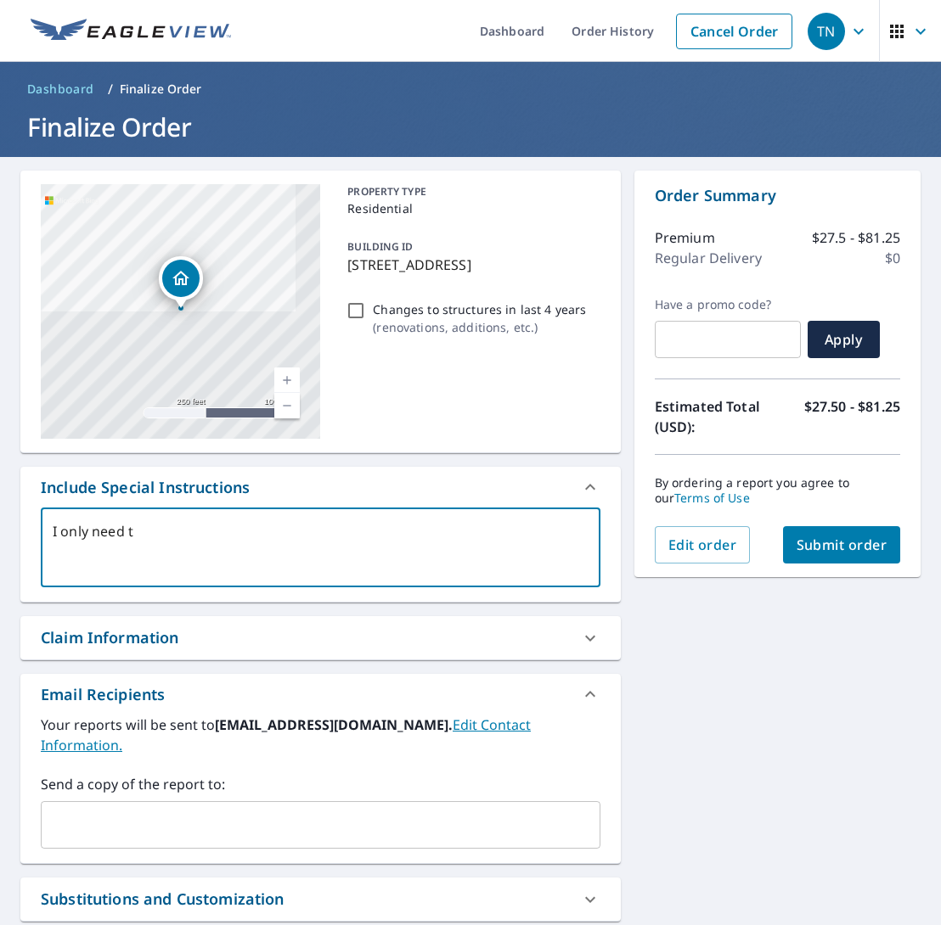
type textarea "I only need th"
type textarea "x"
checkbox input "true"
type textarea "I only need the"
type textarea "x"
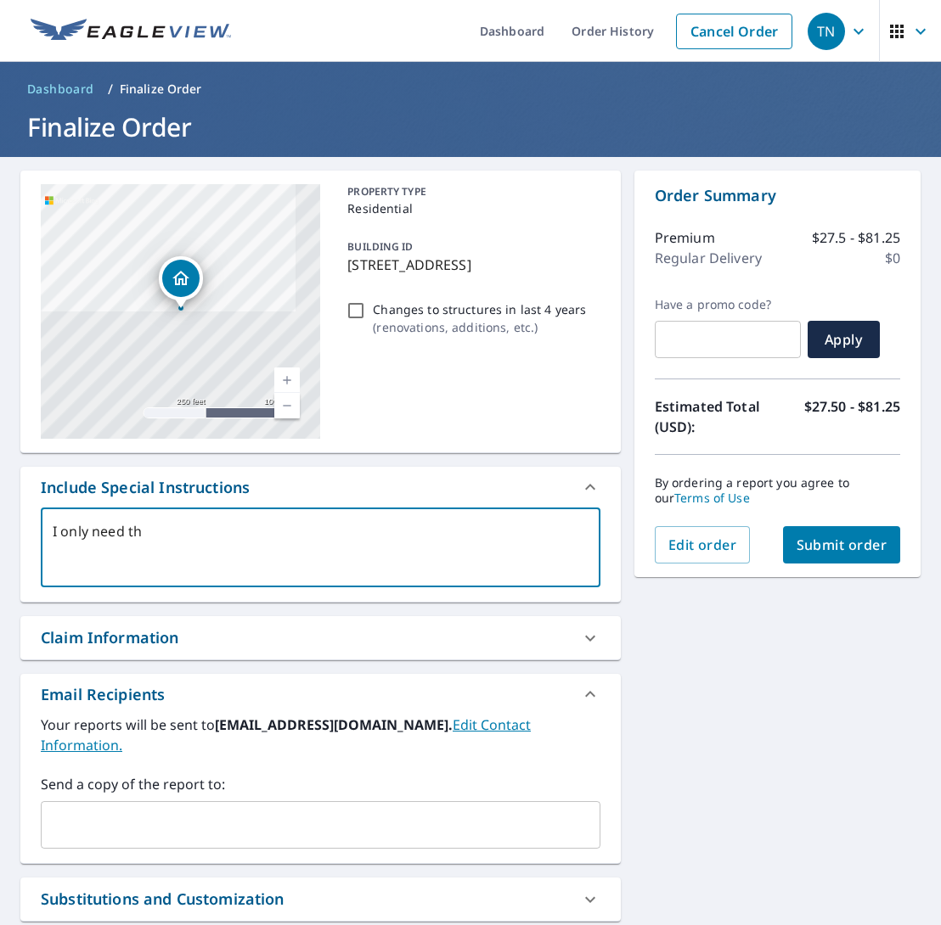
checkbox input "true"
type textarea "I only need the"
type textarea "x"
checkbox input "true"
type textarea "I only need the r"
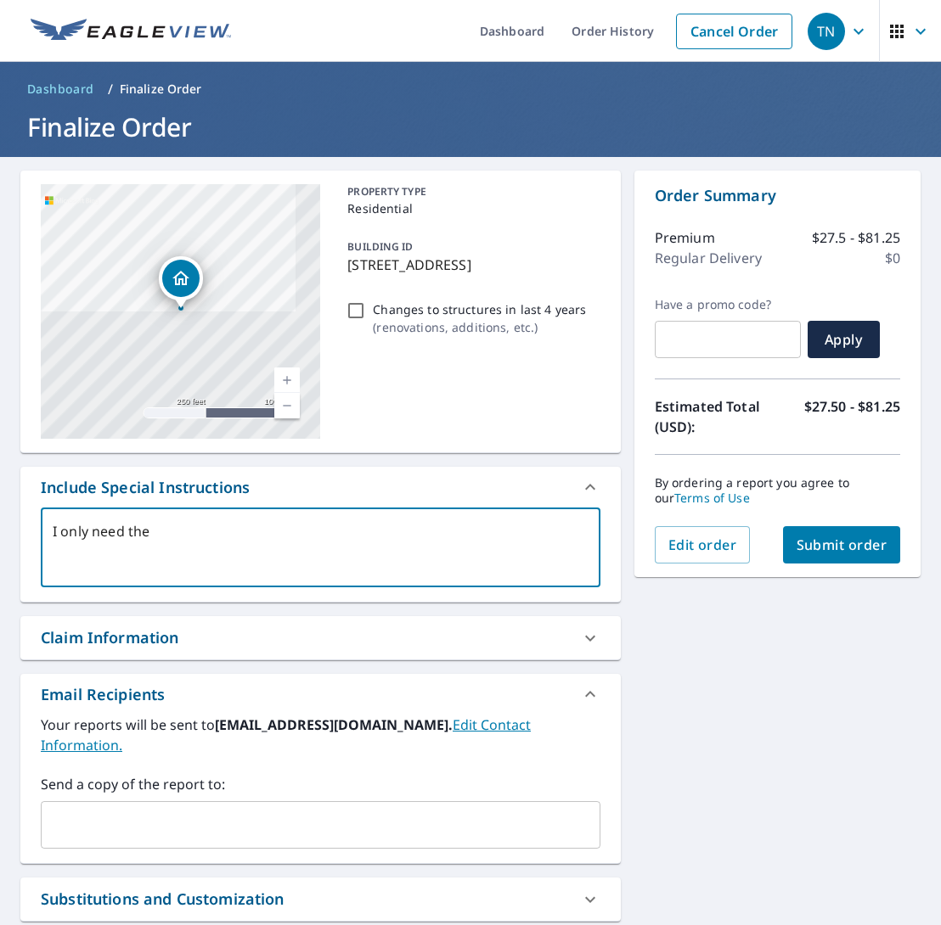
type textarea "x"
checkbox input "true"
type textarea "I only need the ri"
type textarea "x"
checkbox input "true"
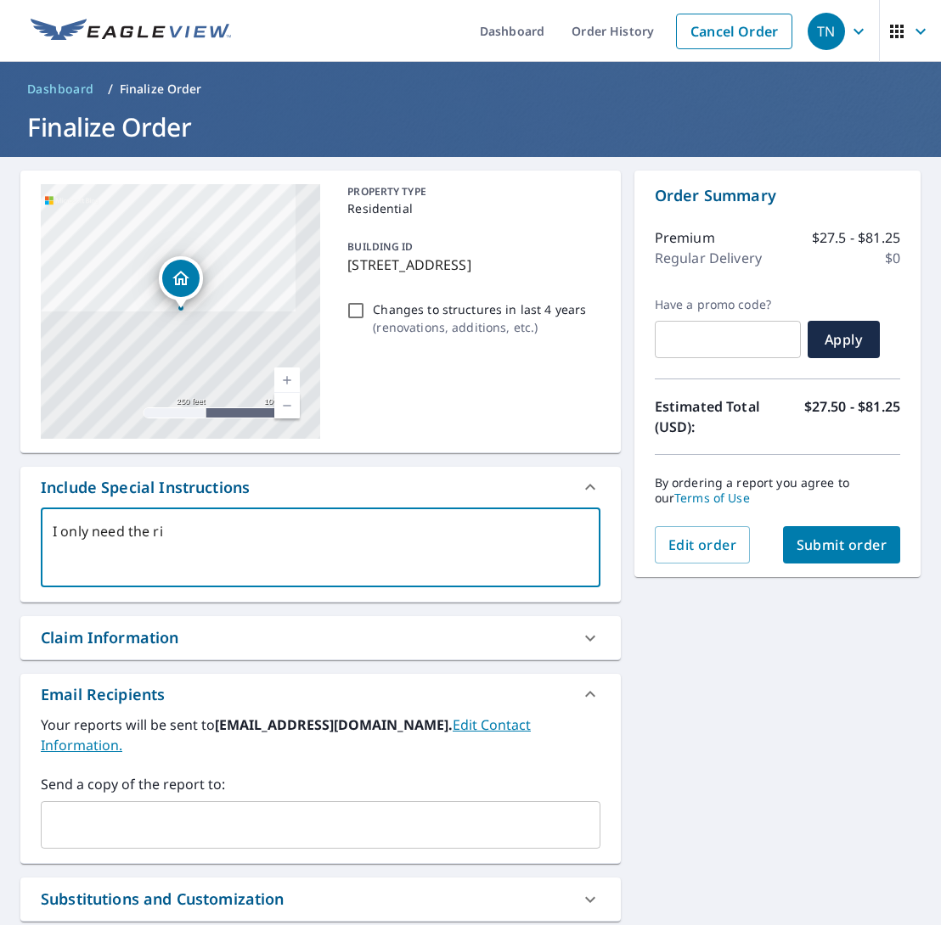
type textarea "I only need the rig"
type textarea "x"
checkbox input "true"
type textarea "I only need the righ"
type textarea "x"
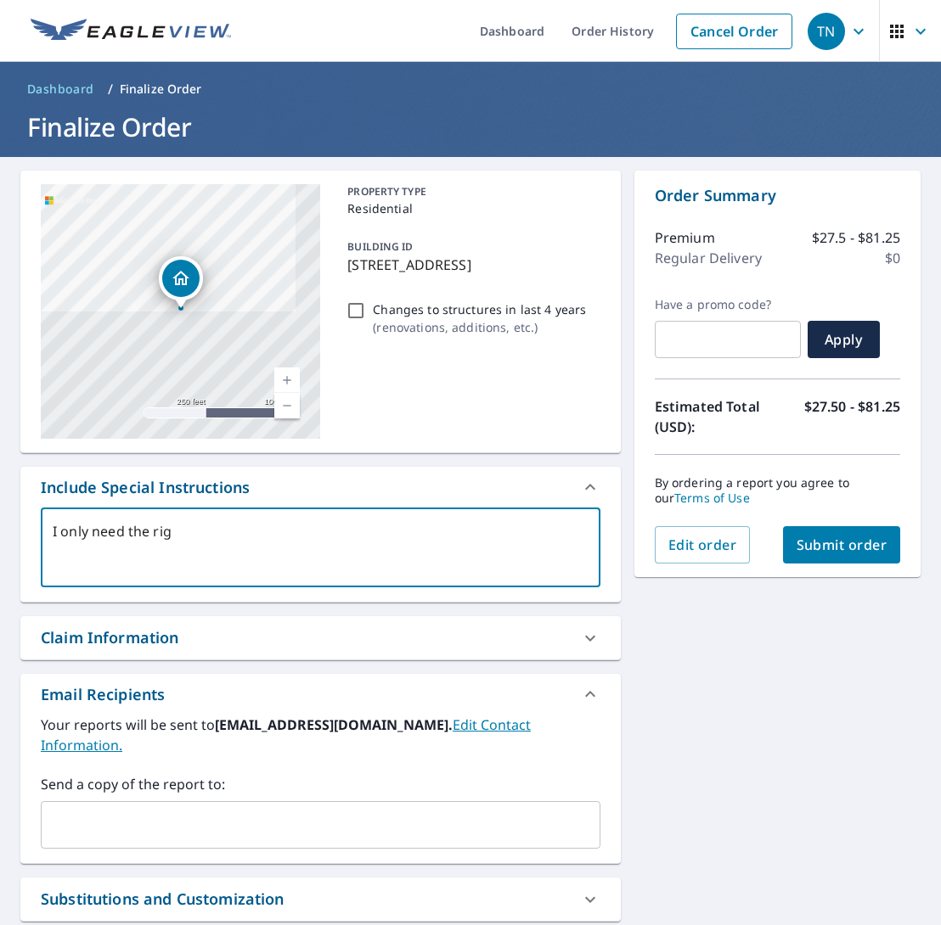
checkbox input "true"
type textarea "I only need the right"
type textarea "x"
checkbox input "true"
type textarea "I only need the right"
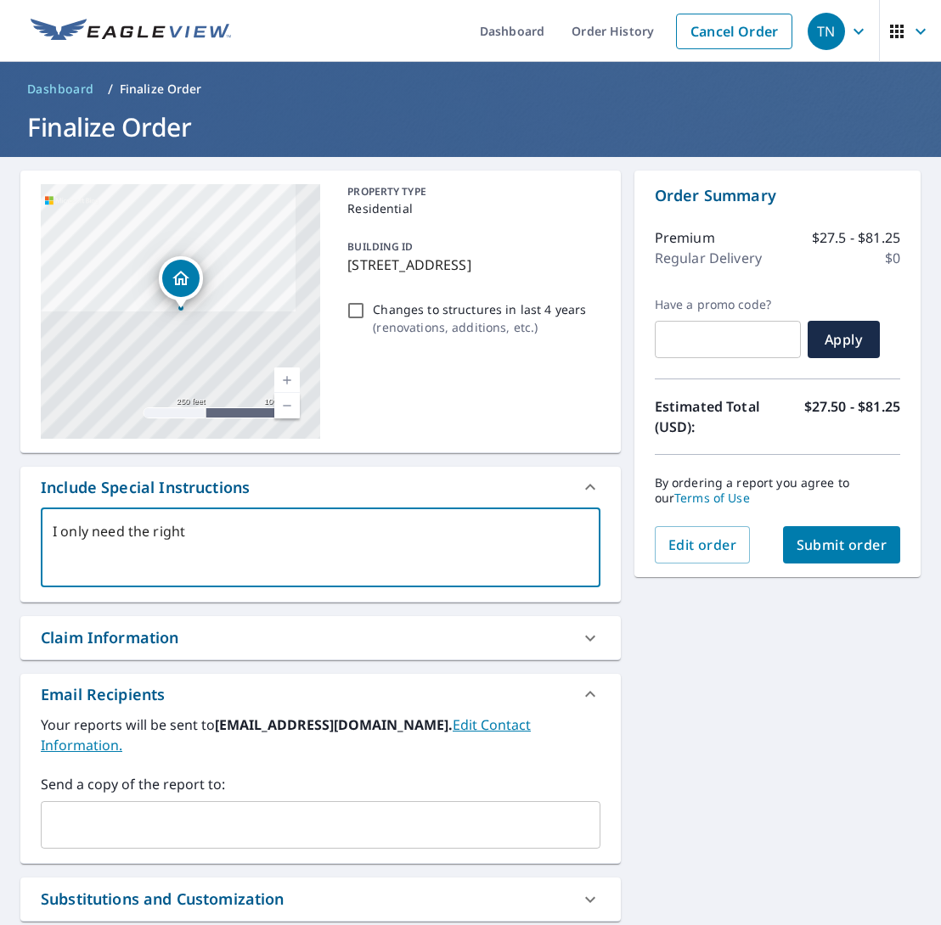
type textarea "x"
checkbox input "true"
type textarea "I only need the right s"
type textarea "x"
checkbox input "true"
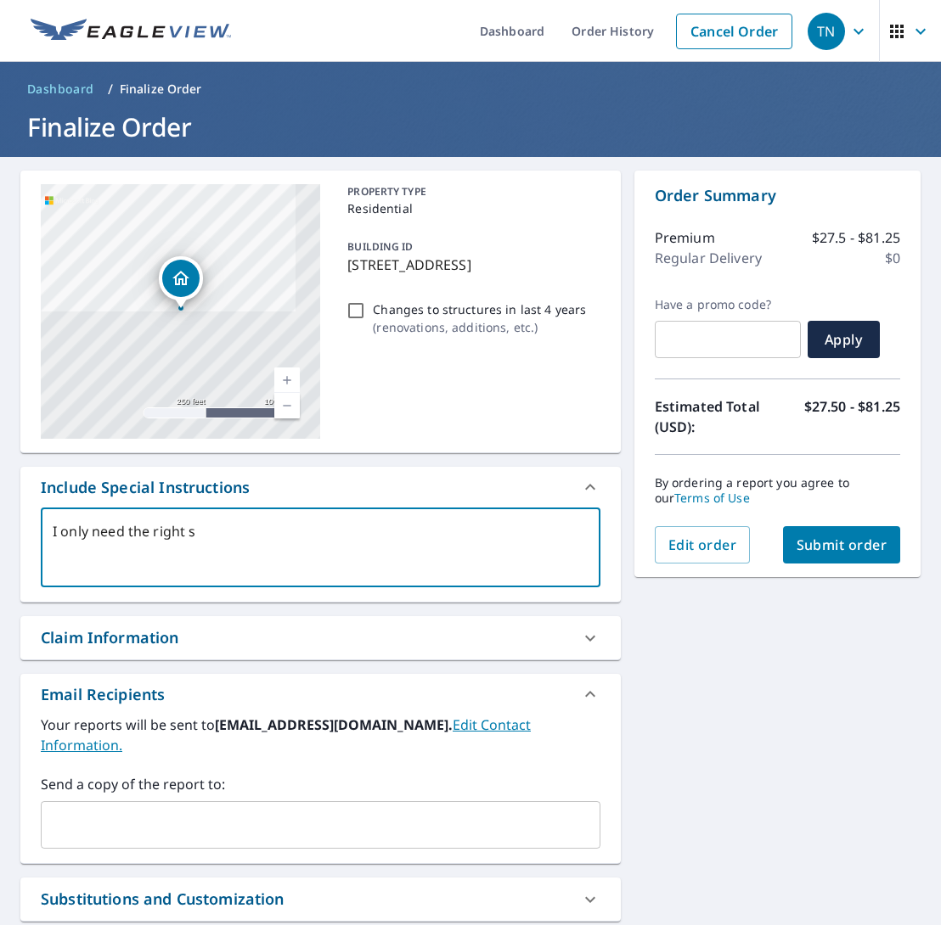
type textarea "I only need the right si"
type textarea "x"
checkbox input "true"
type textarea "I only need the right sid"
type textarea "x"
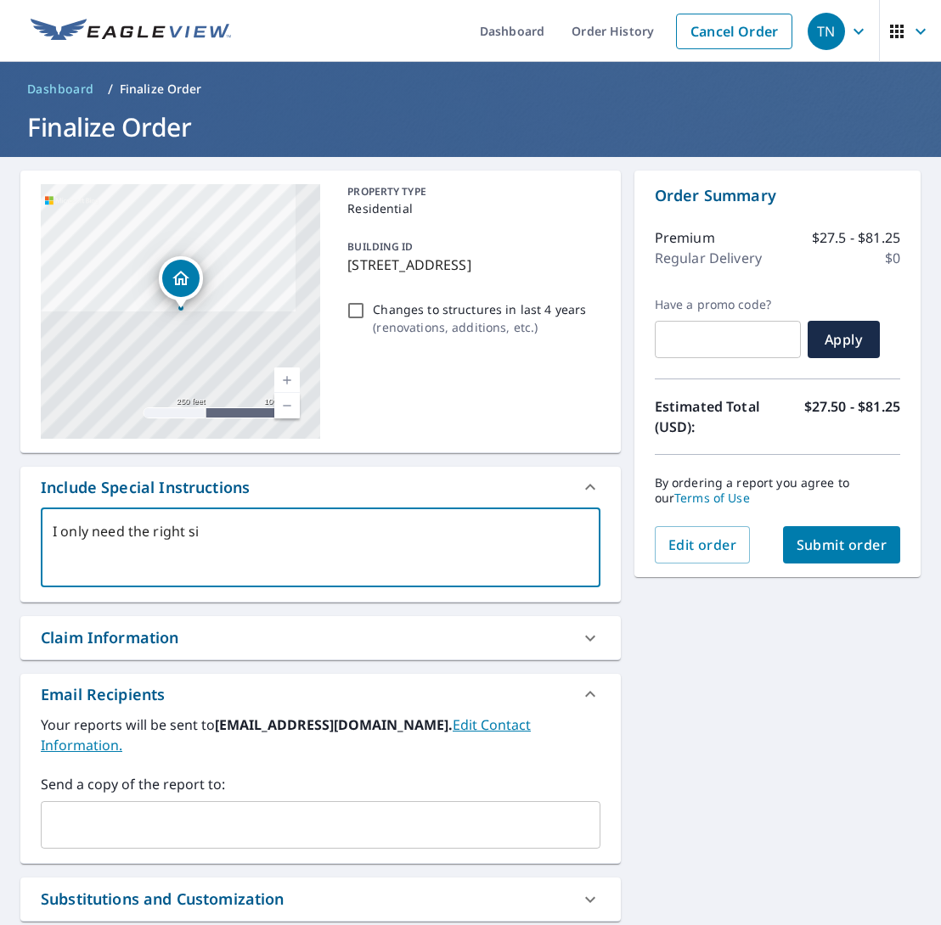
checkbox input "true"
type textarea "I only need the right side"
type textarea "x"
checkbox input "true"
type textarea "I only need the right side"
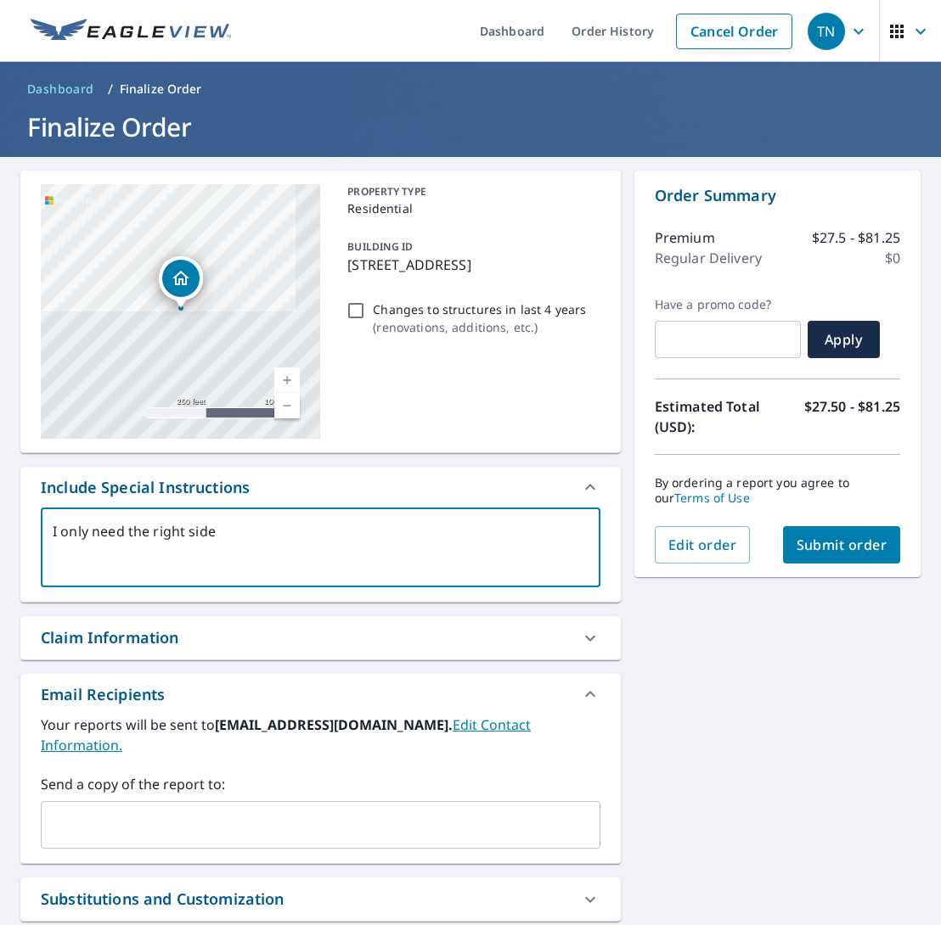
type textarea "x"
checkbox input "true"
type textarea "I only need the right side o"
type textarea "x"
checkbox input "true"
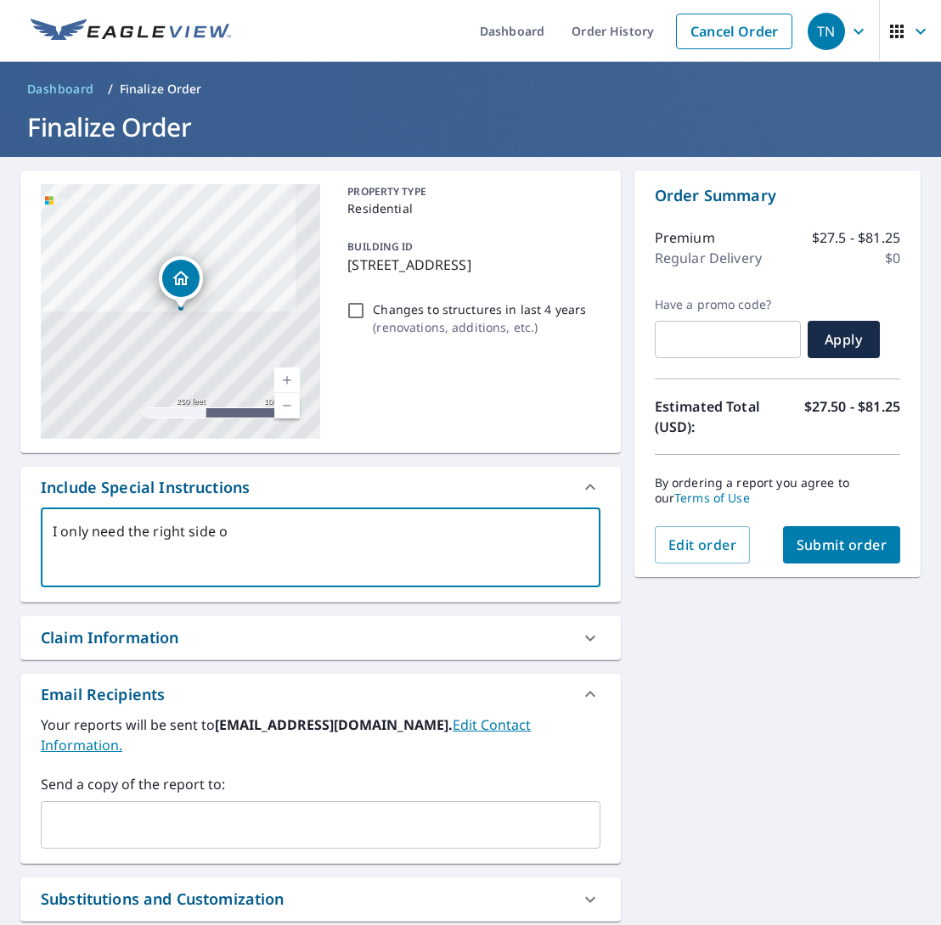
type textarea "I only need the right side of"
type textarea "x"
checkbox input "true"
type textarea "I only need the right side of"
type textarea "x"
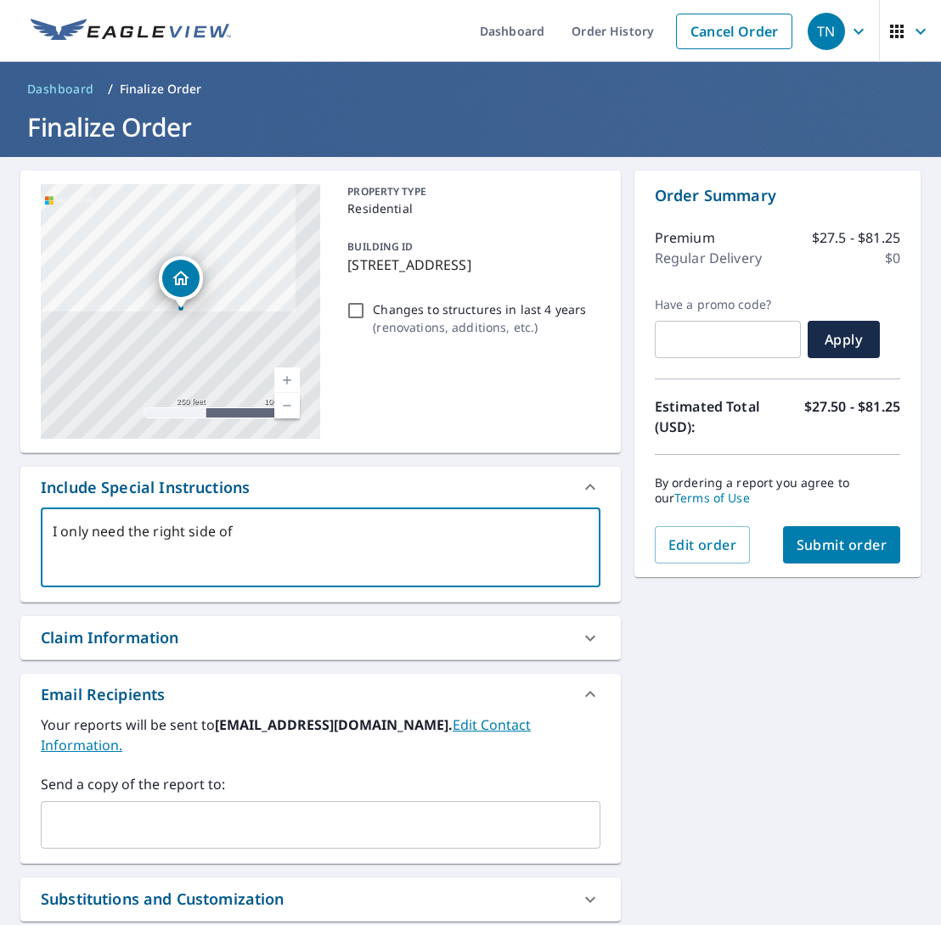
checkbox input "true"
type textarea "I only need the right side of t"
type textarea "x"
checkbox input "true"
type textarea "I only need the right side of th"
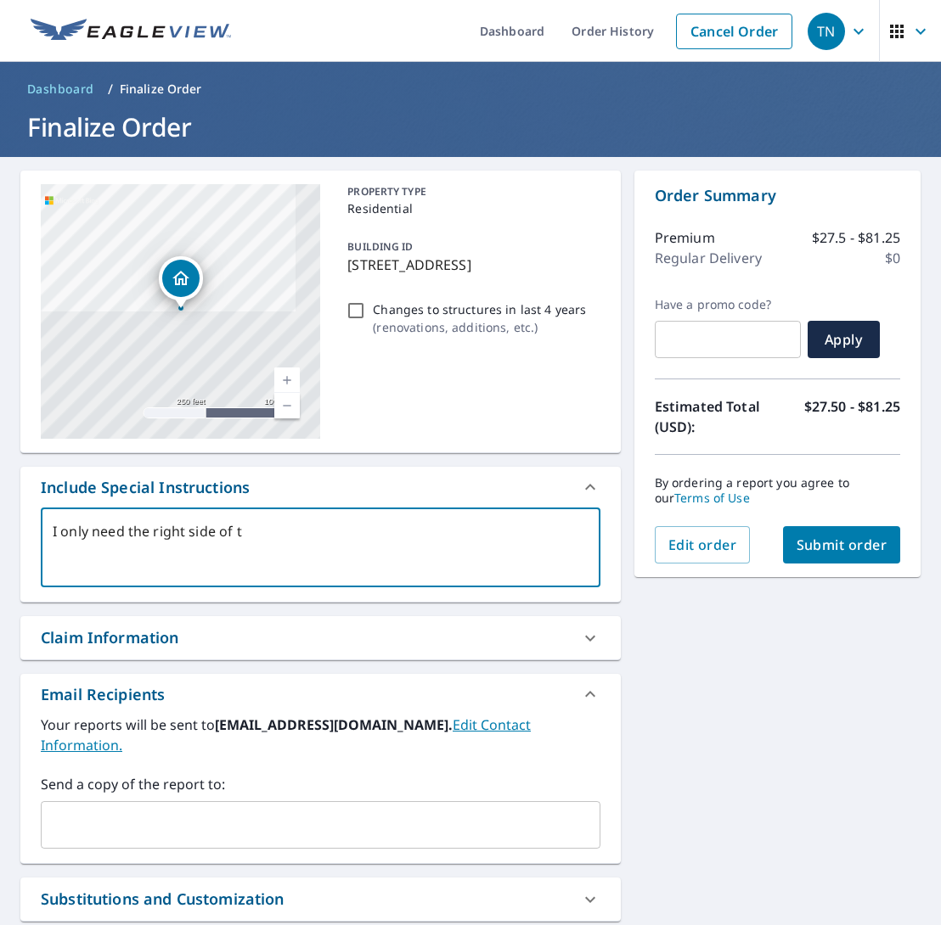
type textarea "x"
checkbox input "true"
type textarea "I only need the right side of the"
type textarea "x"
checkbox input "true"
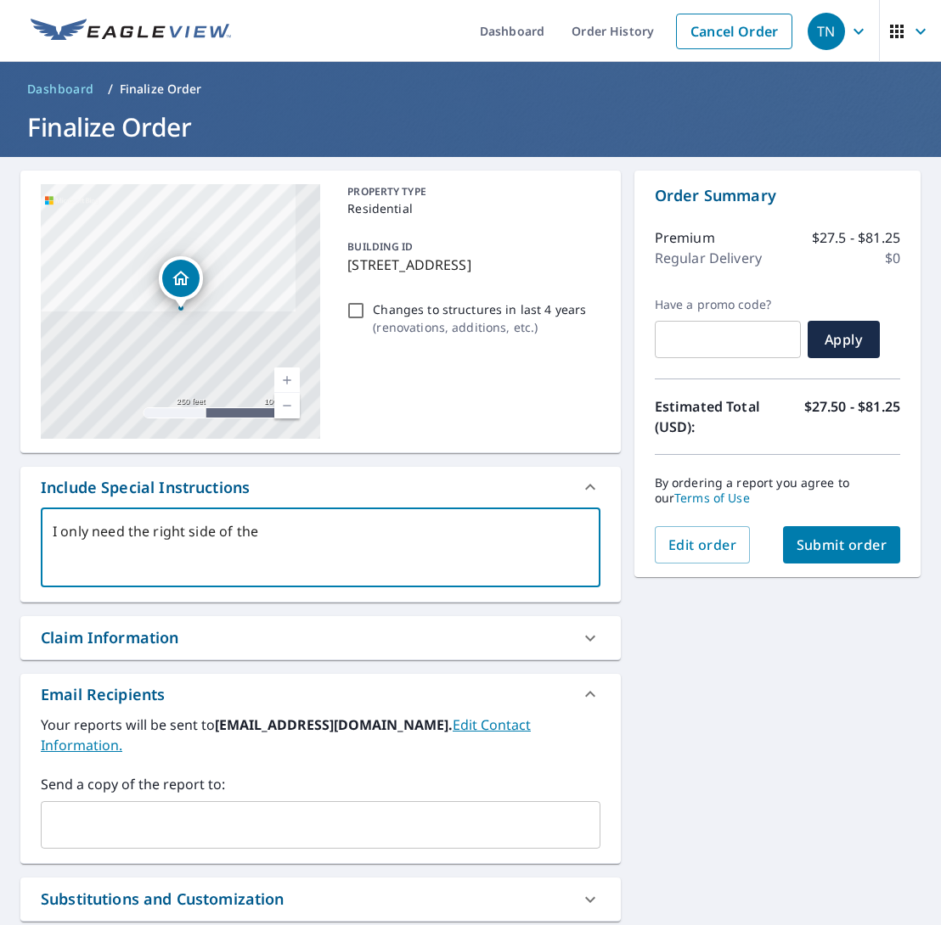
type textarea "I only need the right side of the"
type textarea "x"
checkbox input "true"
type textarea "I only need the right side of the d"
type textarea "x"
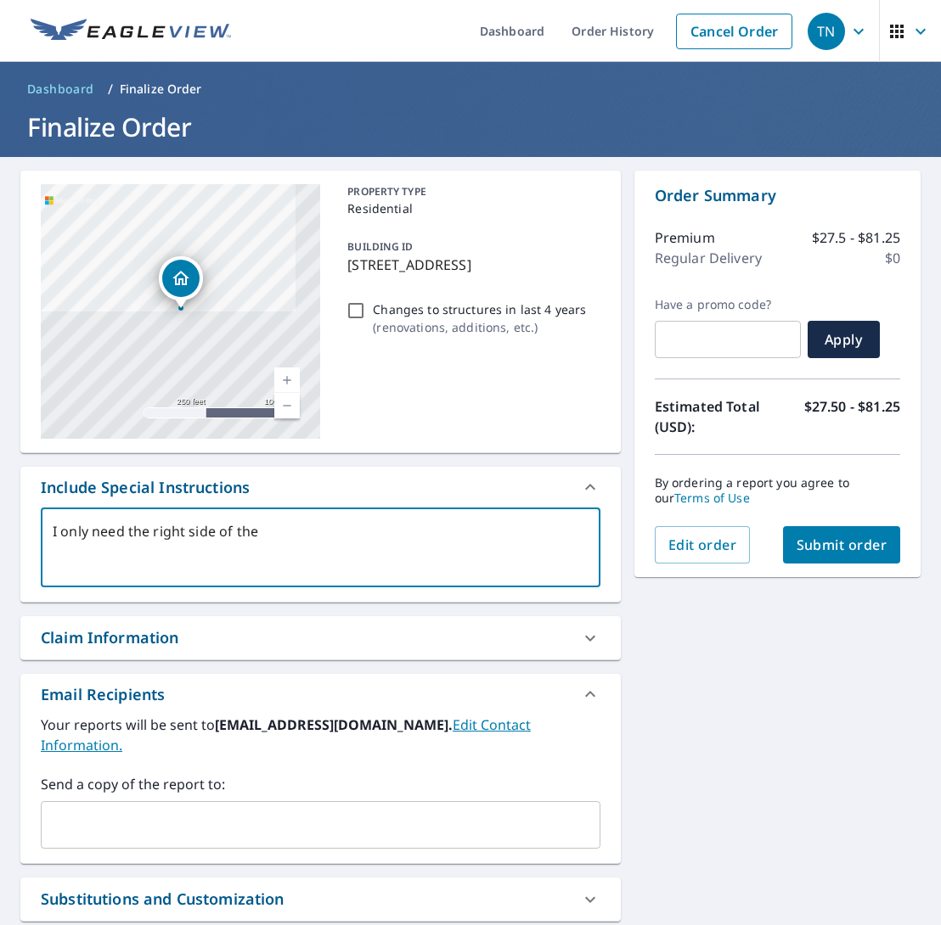
checkbox input "true"
type textarea "I only need the right side of the du"
type textarea "x"
checkbox input "true"
type textarea "I only need the right side of the dup"
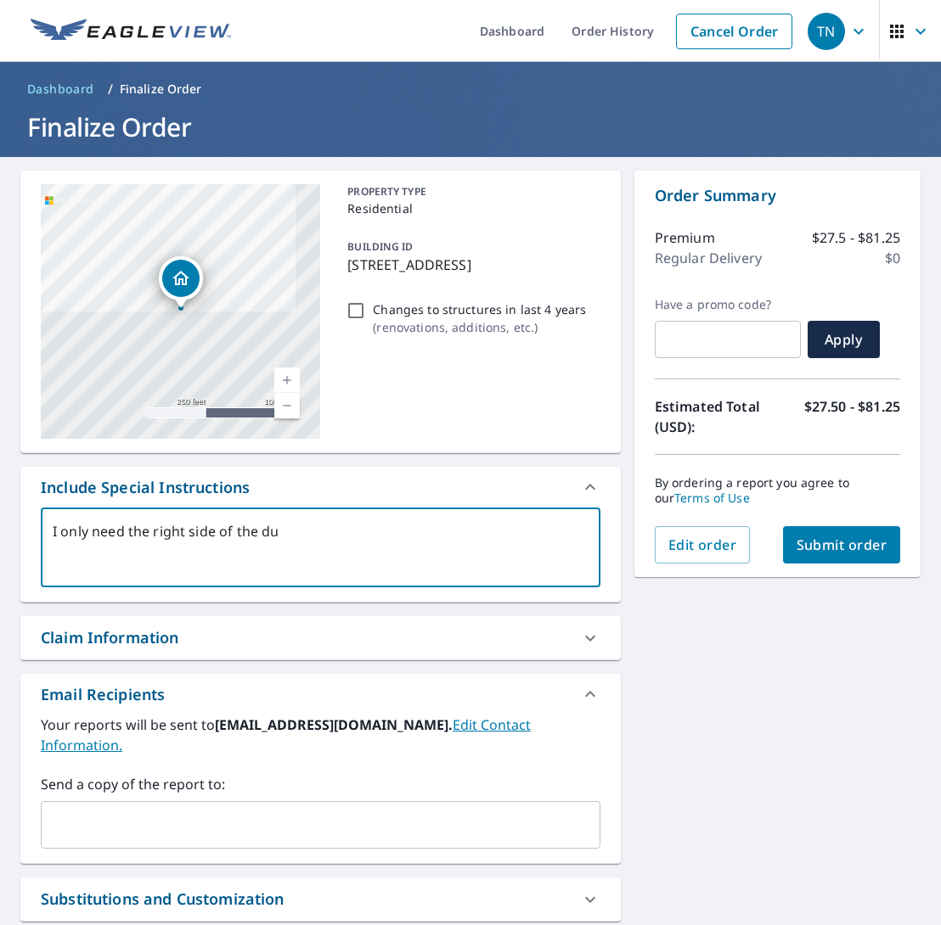
type textarea "x"
checkbox input "true"
type textarea "I only need the right side of the dupl"
type textarea "x"
checkbox input "true"
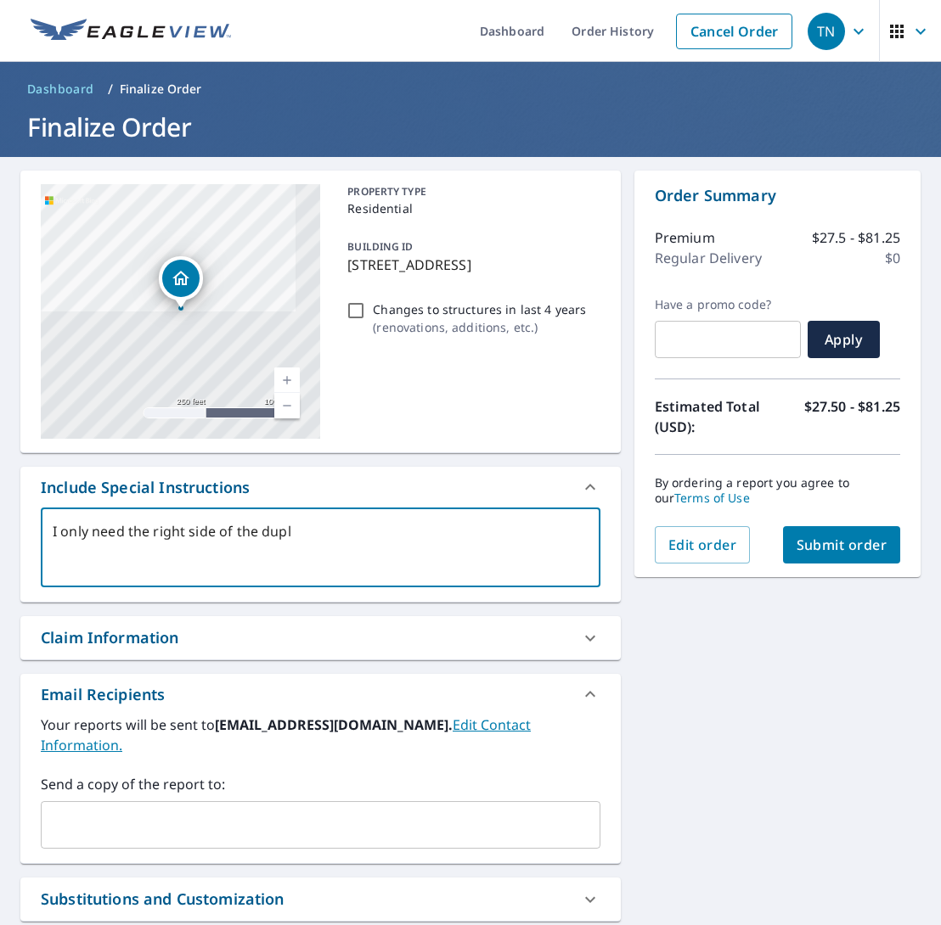
type textarea "I only need the right side of the duple"
type textarea "x"
checkbox input "true"
type textarea "I only need the right side of the duplex"
type textarea "x"
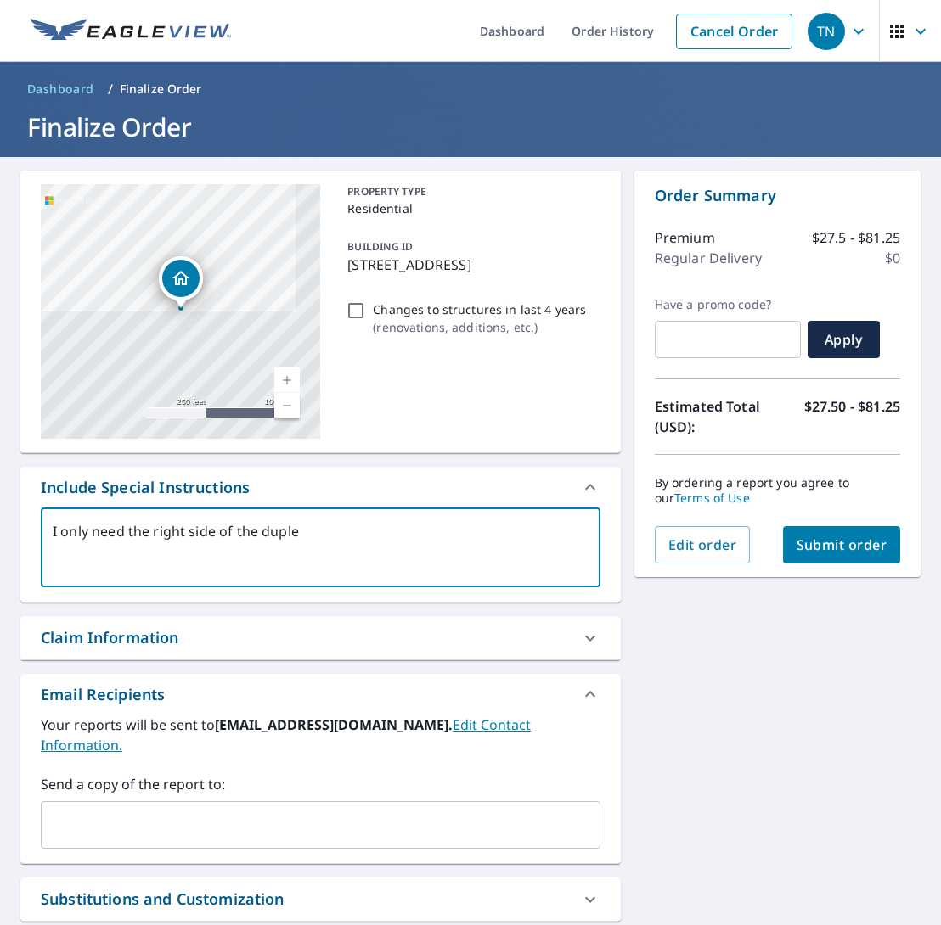
checkbox input "true"
type textarea "I only need the right side of the duplex."
type textarea "x"
checkbox input "true"
type textarea "I only need the right side of the duplex."
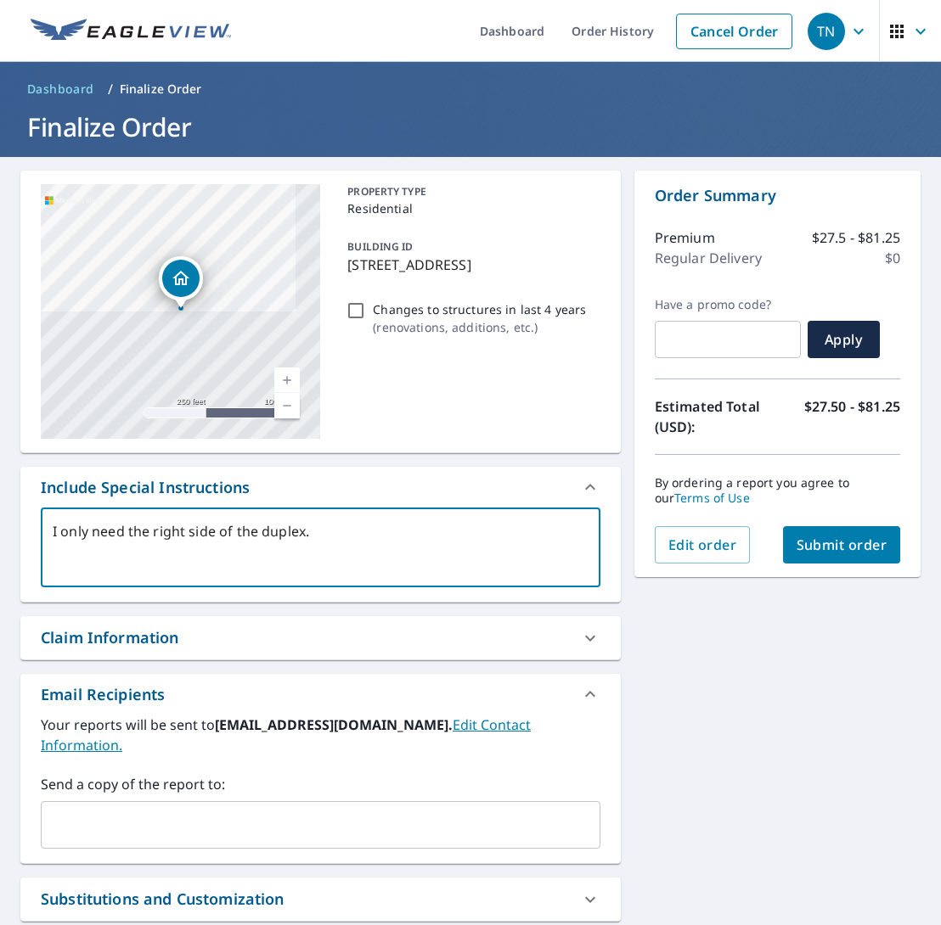
type textarea "x"
checkbox input "true"
type textarea "I only need the right side of the duplex. T"
type textarea "x"
checkbox input "true"
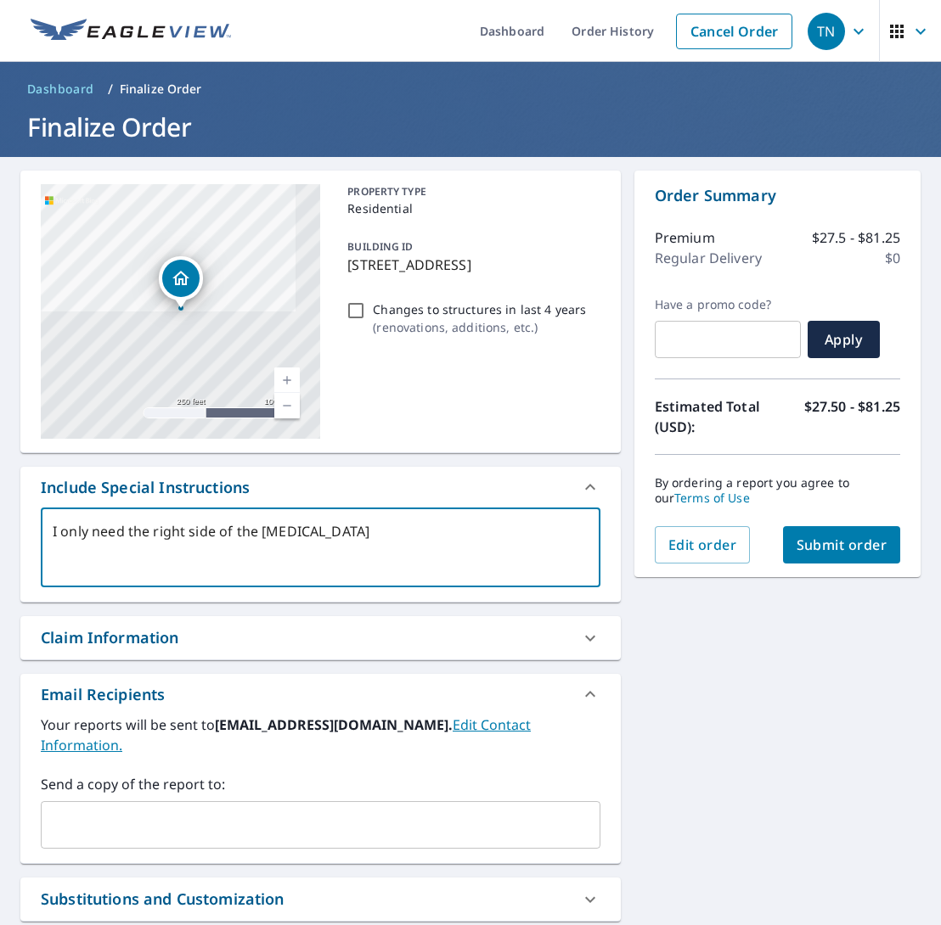
type textarea "I only need the right side of the duplex. Th"
type textarea "x"
checkbox input "true"
type textarea "I only need the right side of the duplex. Tha"
type textarea "x"
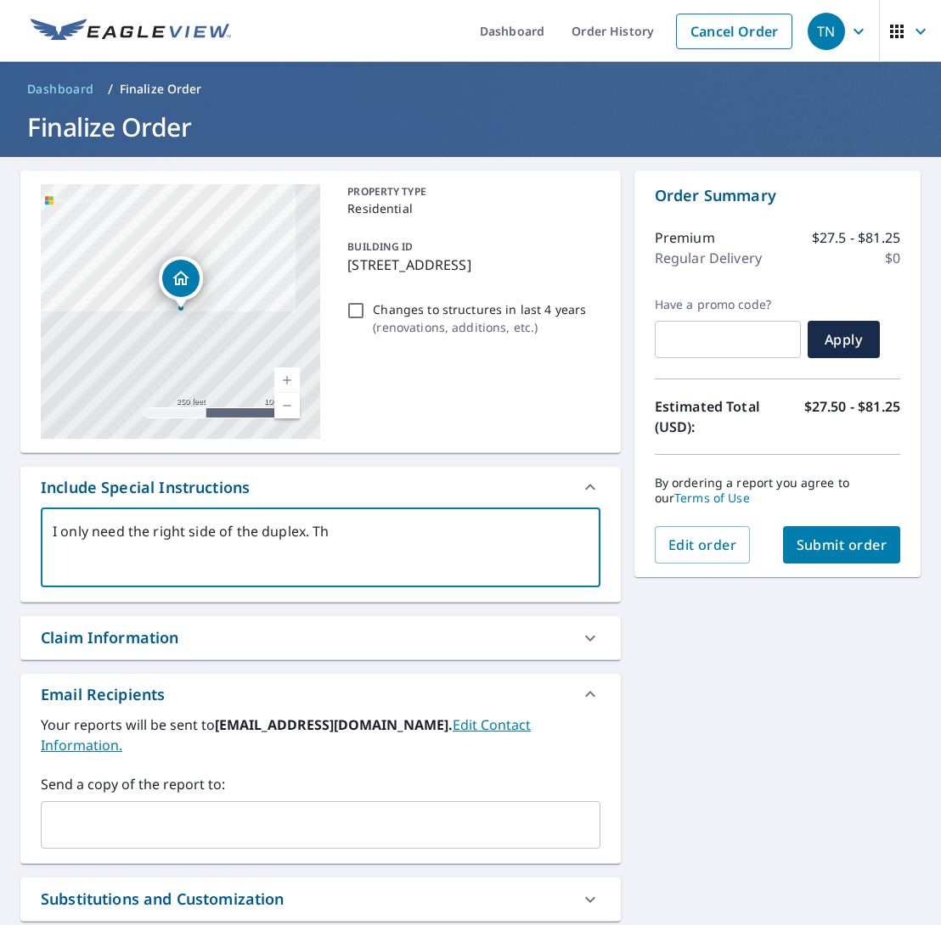
checkbox input "true"
type textarea "I only need the right side of the duplex. Than"
type textarea "x"
checkbox input "true"
type textarea "I only need the right side of the duplex. Thank"
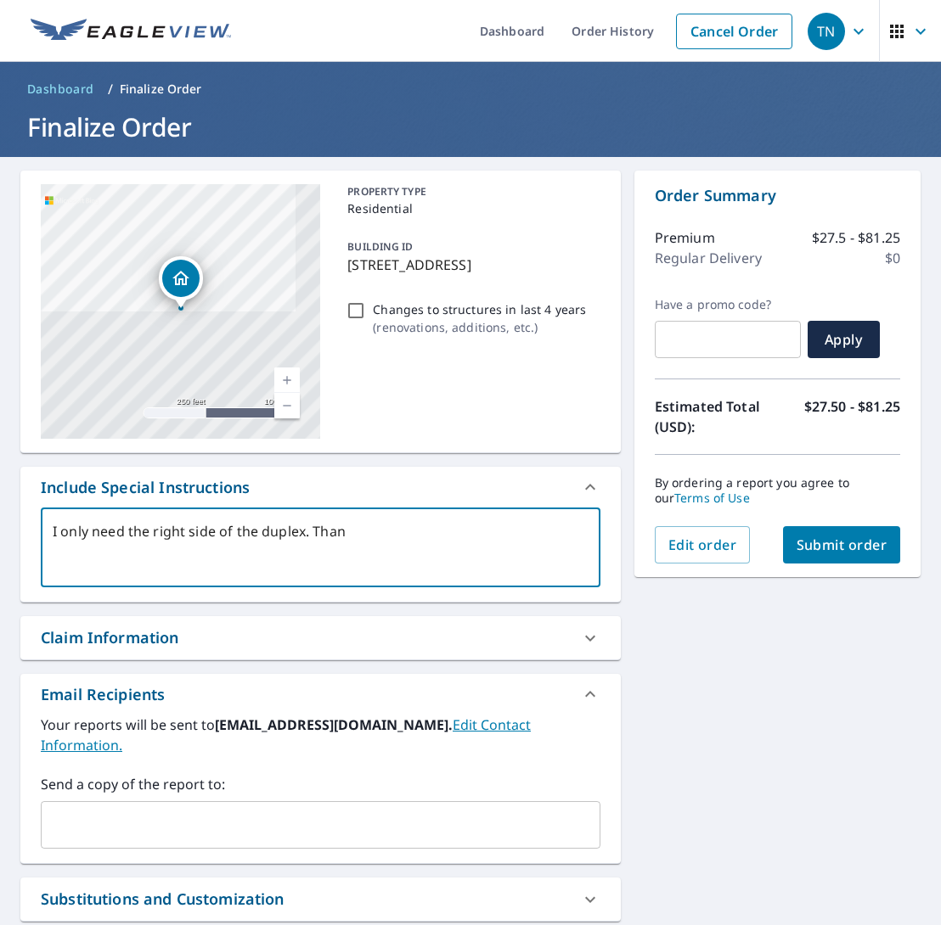
type textarea "x"
checkbox input "true"
type textarea "I only need the right side of the duplex. Thankn"
type textarea "x"
checkbox input "true"
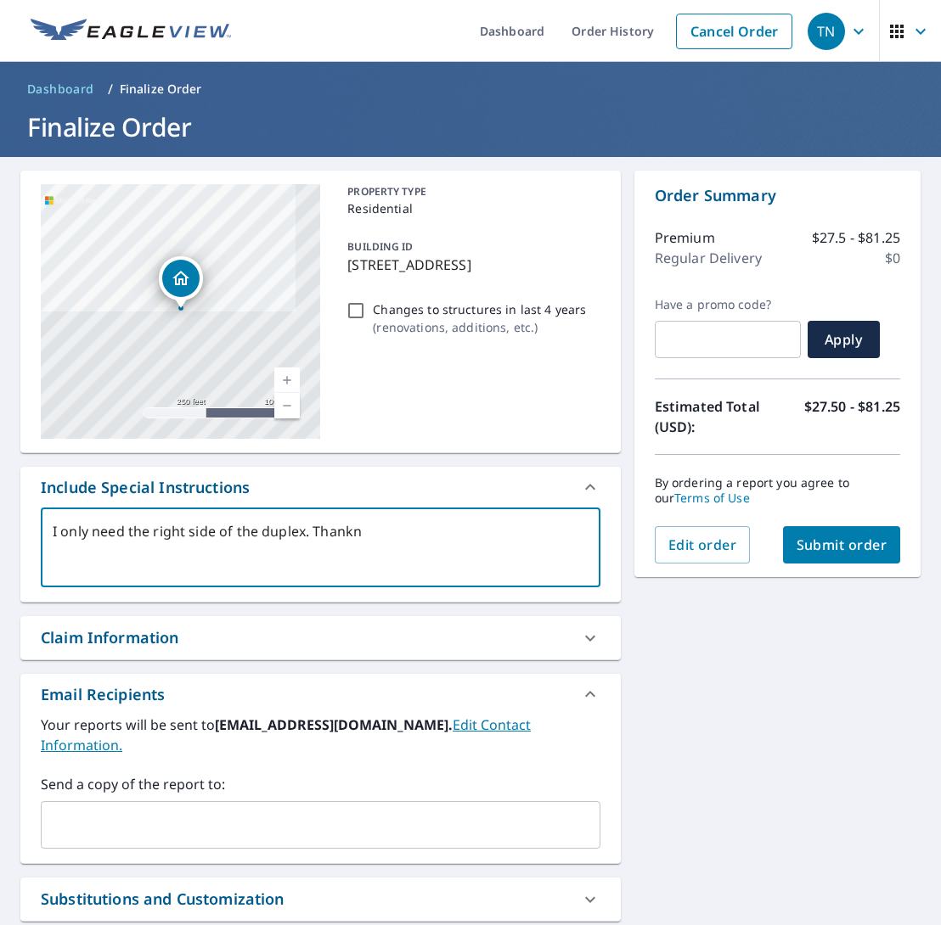
type textarea "I only need the right side of the duplex. Thanks"
type textarea "x"
checkbox input "true"
type textarea "I only need the right side of the duplex. Thanks y"
type textarea "x"
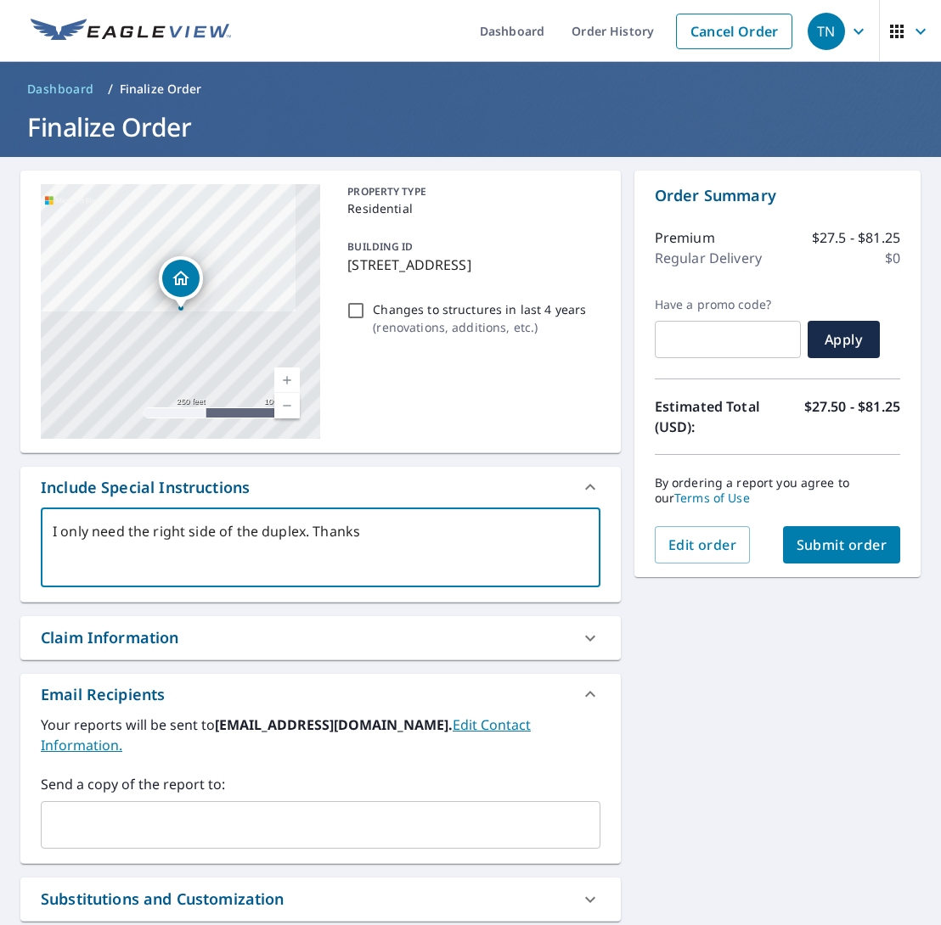
checkbox input "true"
type textarea "I only need the right side of the duplex. Thanks yo"
type textarea "x"
checkbox input "true"
type textarea "I only need the right side of the duplex. Thanks you"
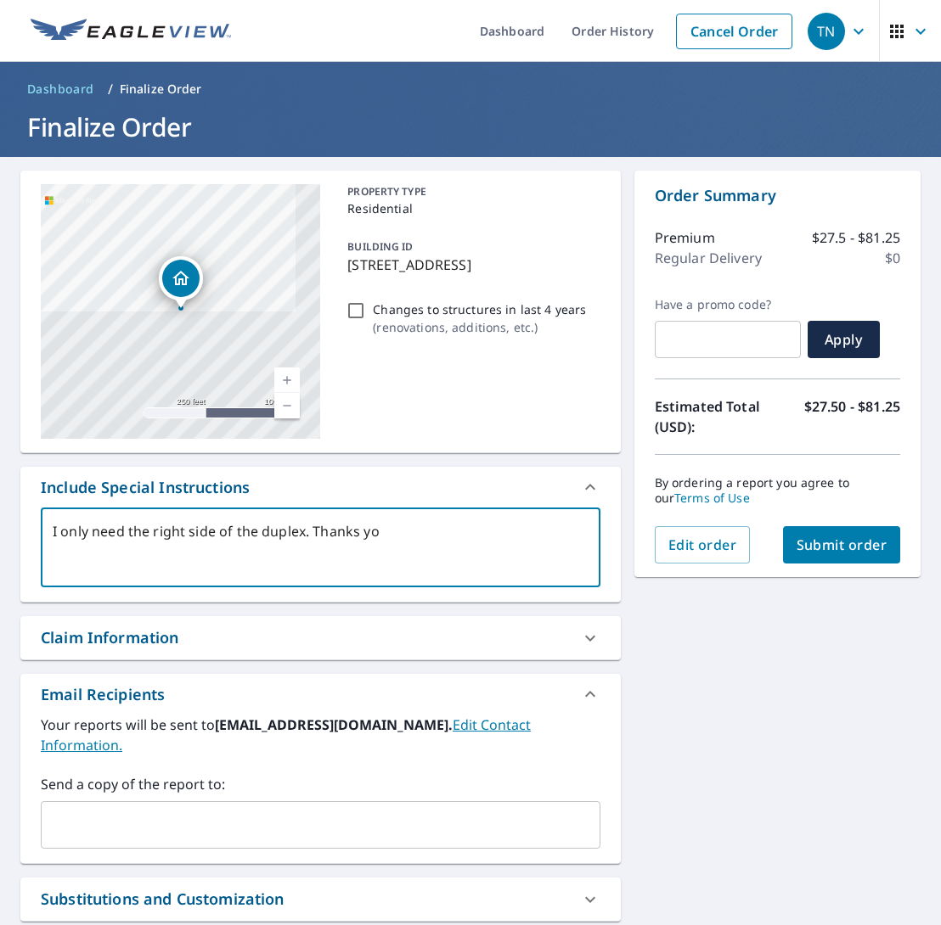
type textarea "x"
checkbox input "true"
type textarea "I only need the right side of the duplex. Thanks yo"
type textarea "x"
checkbox input "true"
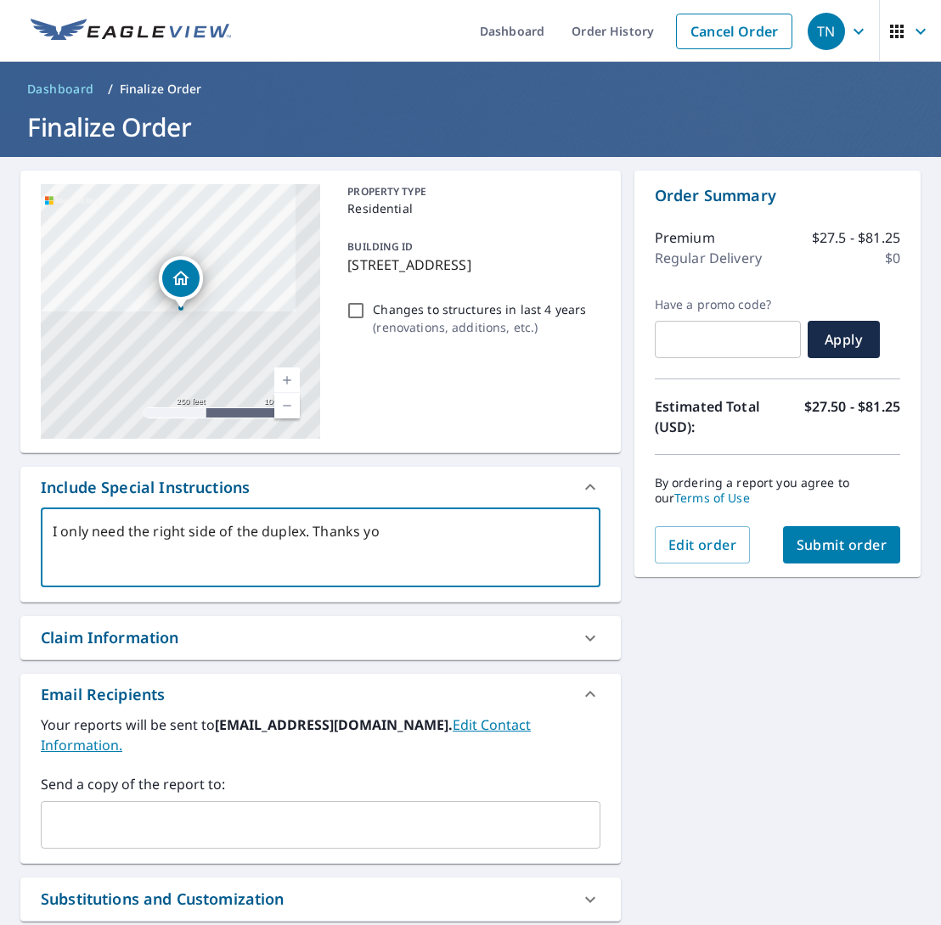
type textarea "I only need the right side of the duplex. Thanks y"
type textarea "x"
checkbox input "true"
type textarea "I only need the right side of the duplex. Thanks"
type textarea "x"
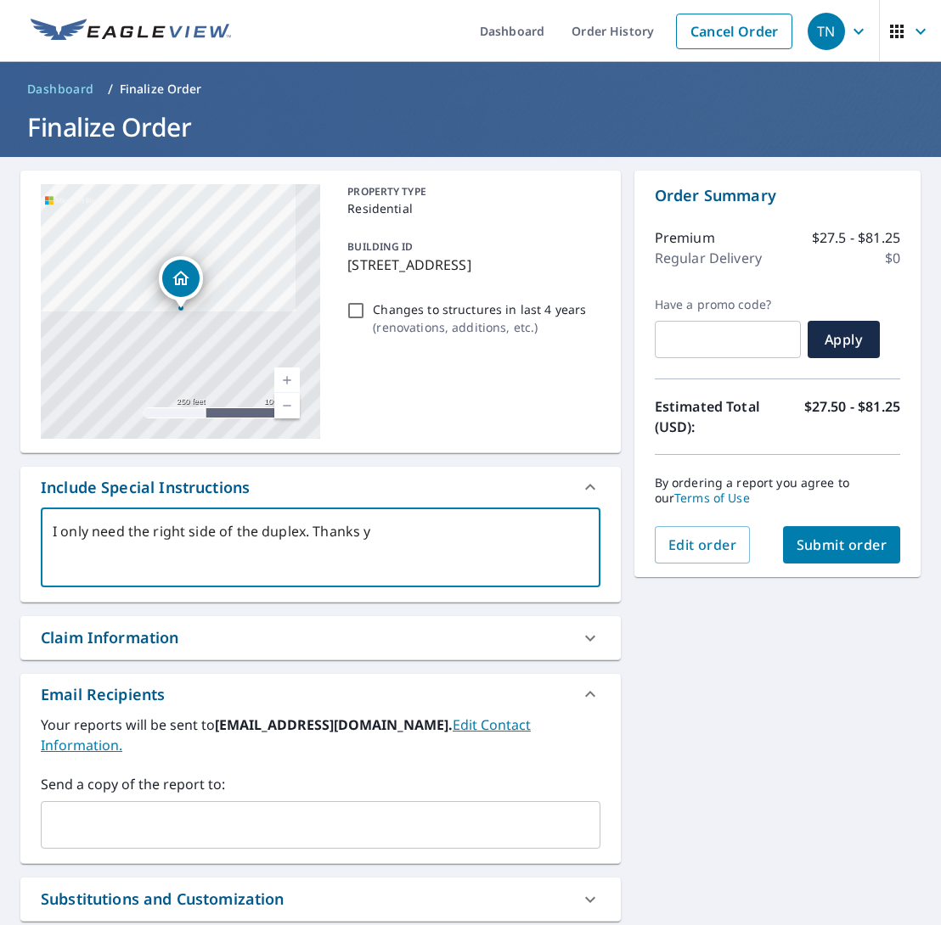
checkbox input "true"
type textarea "I only need the right side of the duplex. Thanks"
type textarea "x"
checkbox input "true"
type textarea "I only need the right side of the duplex. Thank"
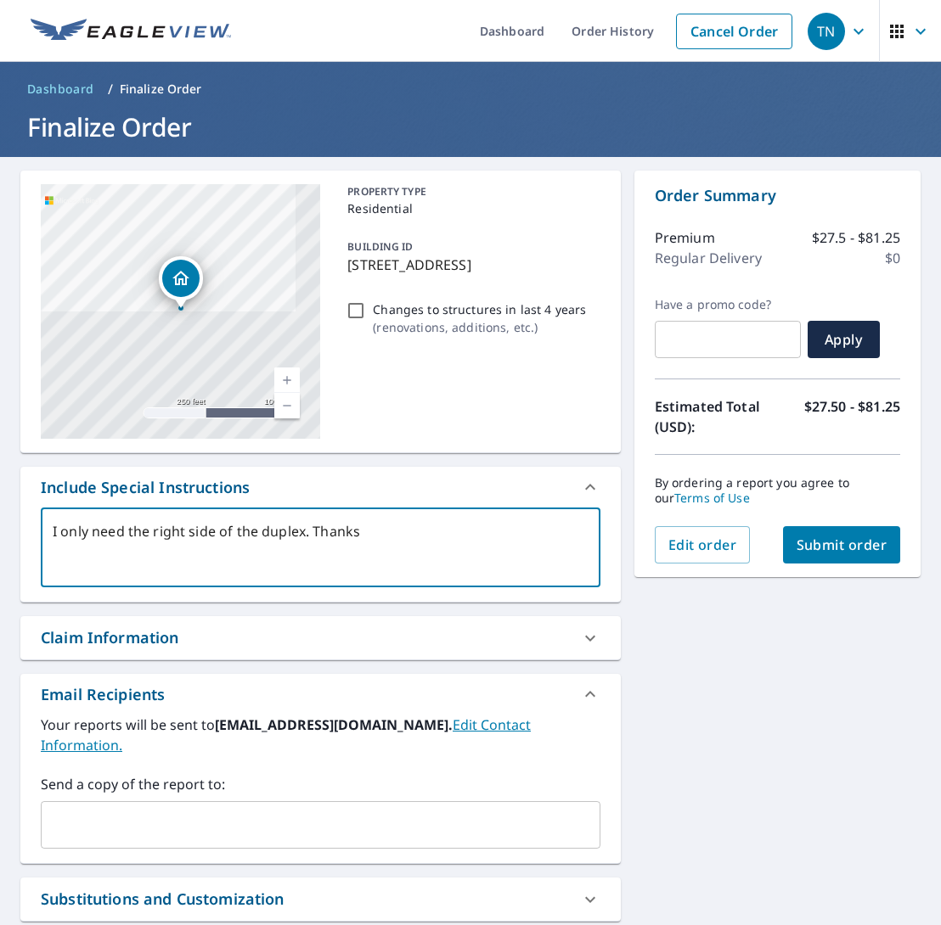
type textarea "x"
checkbox input "true"
type textarea "I only need the right side of the duplex. Thank"
type textarea "x"
checkbox input "true"
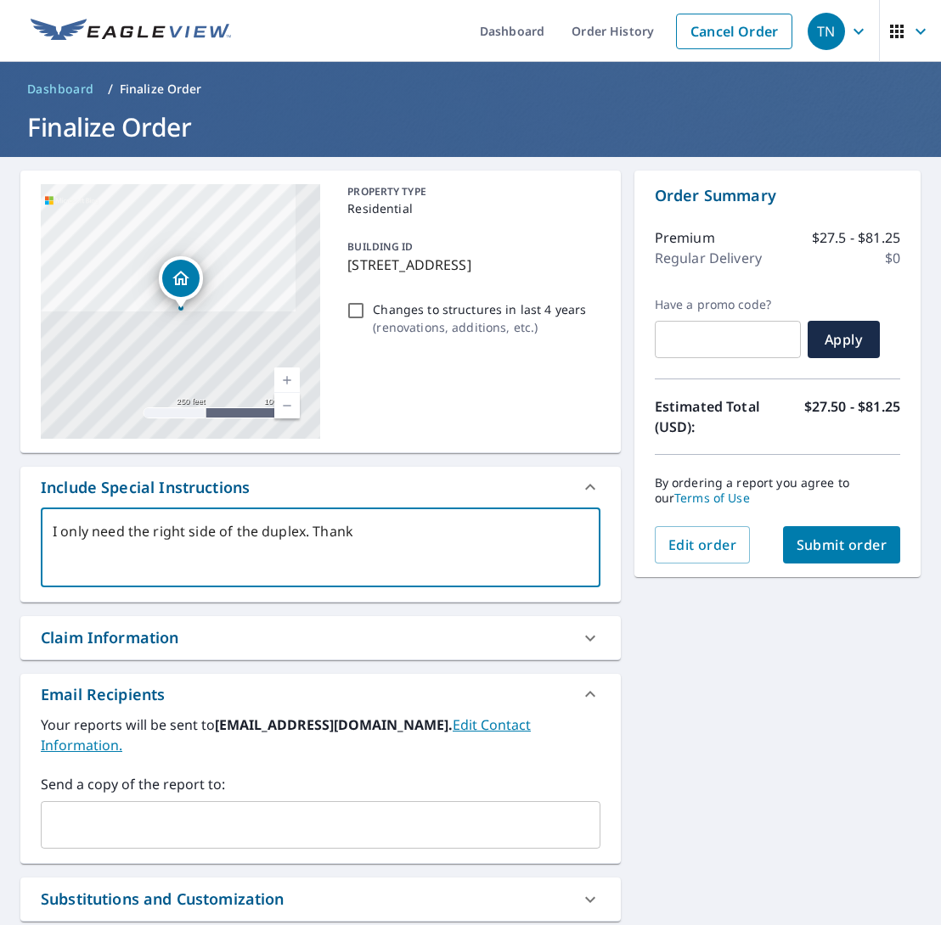
type textarea "I only need the right side of the duplex. Thank y"
type textarea "x"
checkbox input "true"
type textarea "I only need the right side of the duplex. Thank yo"
type textarea "x"
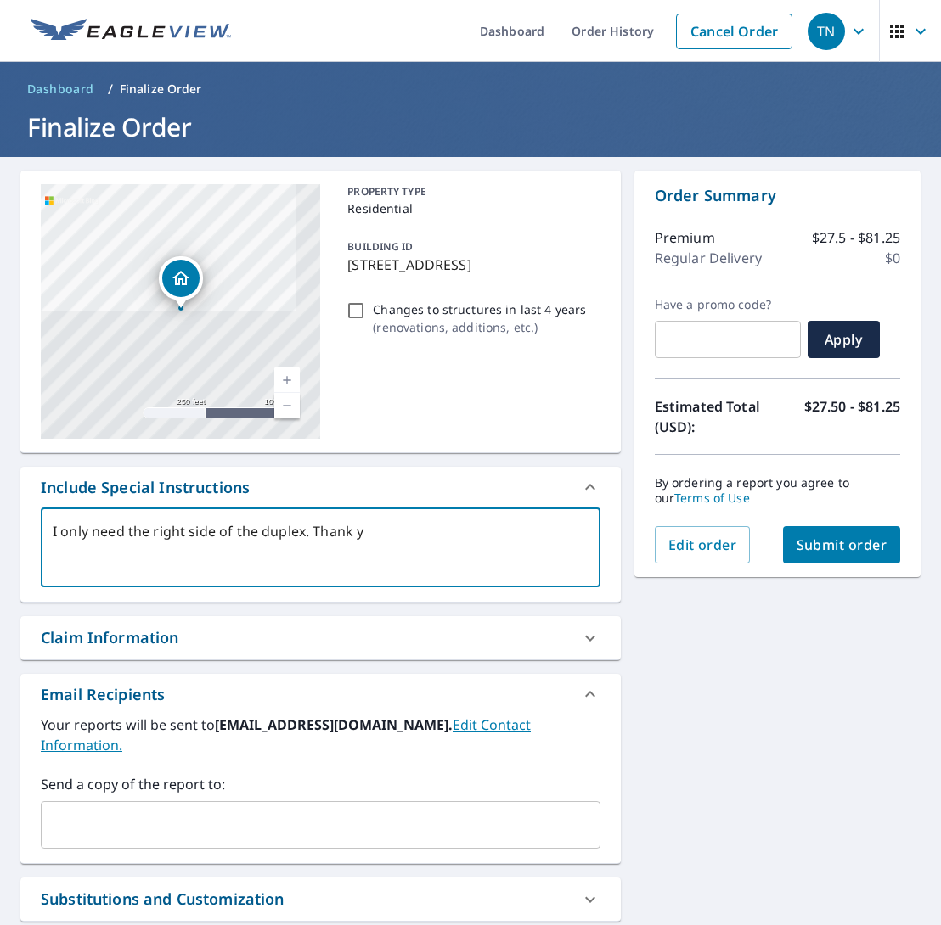
checkbox input "true"
type textarea "I only need the right side of the duplex. Thank you"
type textarea "x"
checkbox input "true"
type textarea "I only need the right side of the duplex. Thank you"
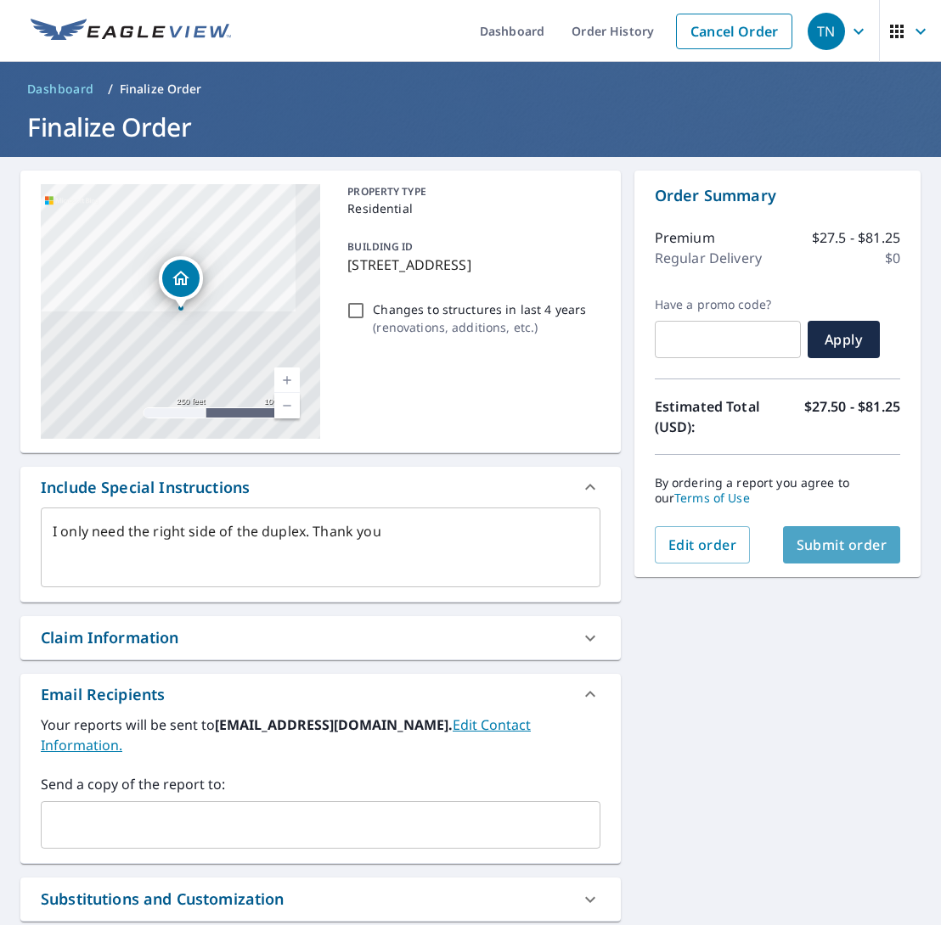
click at [806, 552] on span "Submit order" at bounding box center [841, 545] width 91 height 19
type textarea "x"
checkbox input "true"
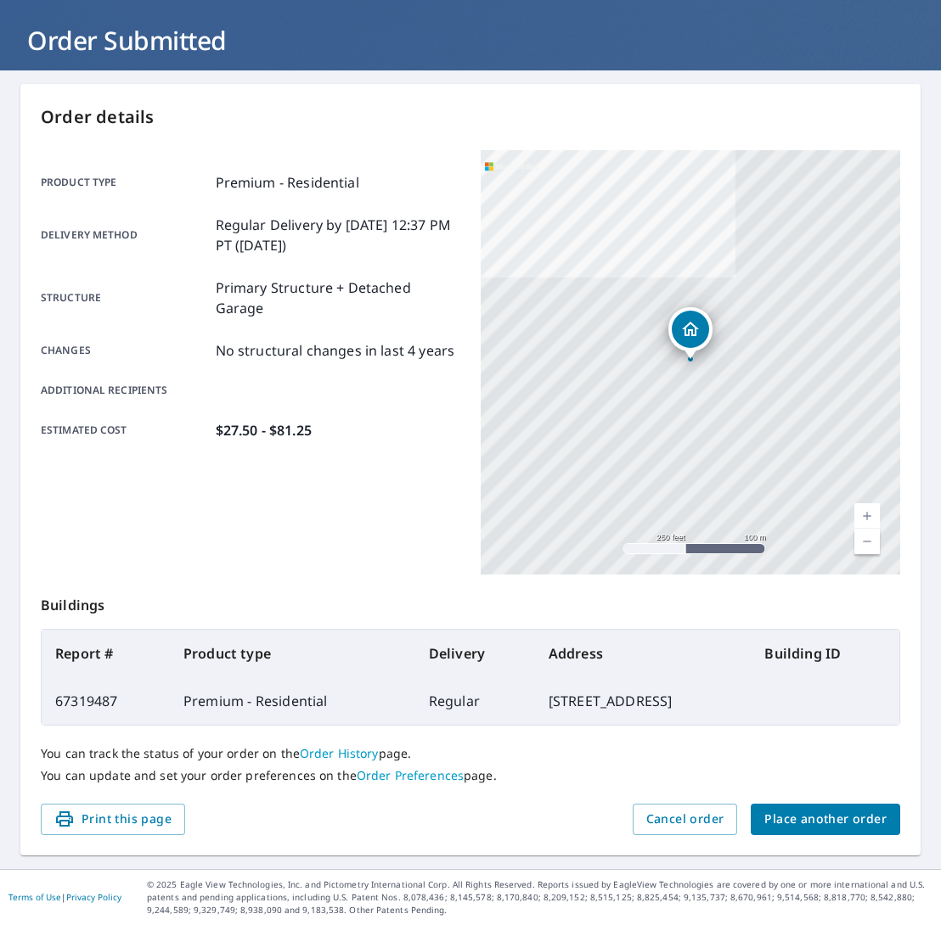
scroll to position [86, 0]
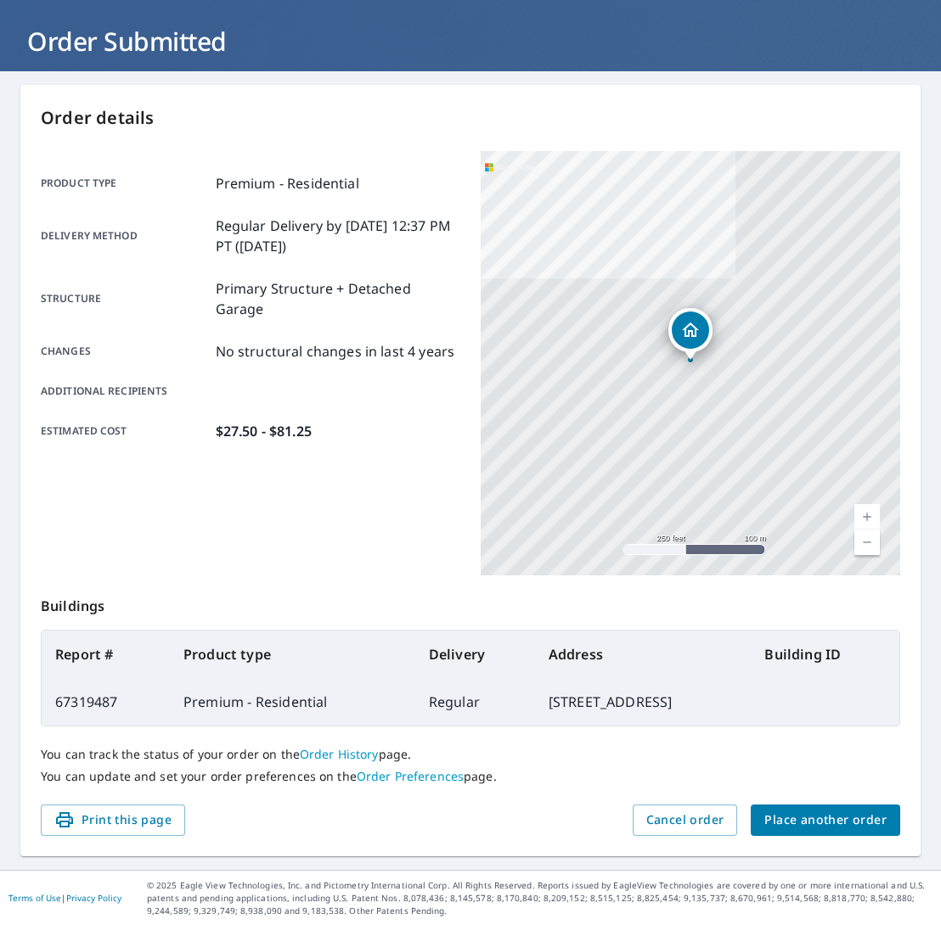
click at [802, 823] on span "Place another order" at bounding box center [825, 820] width 122 height 21
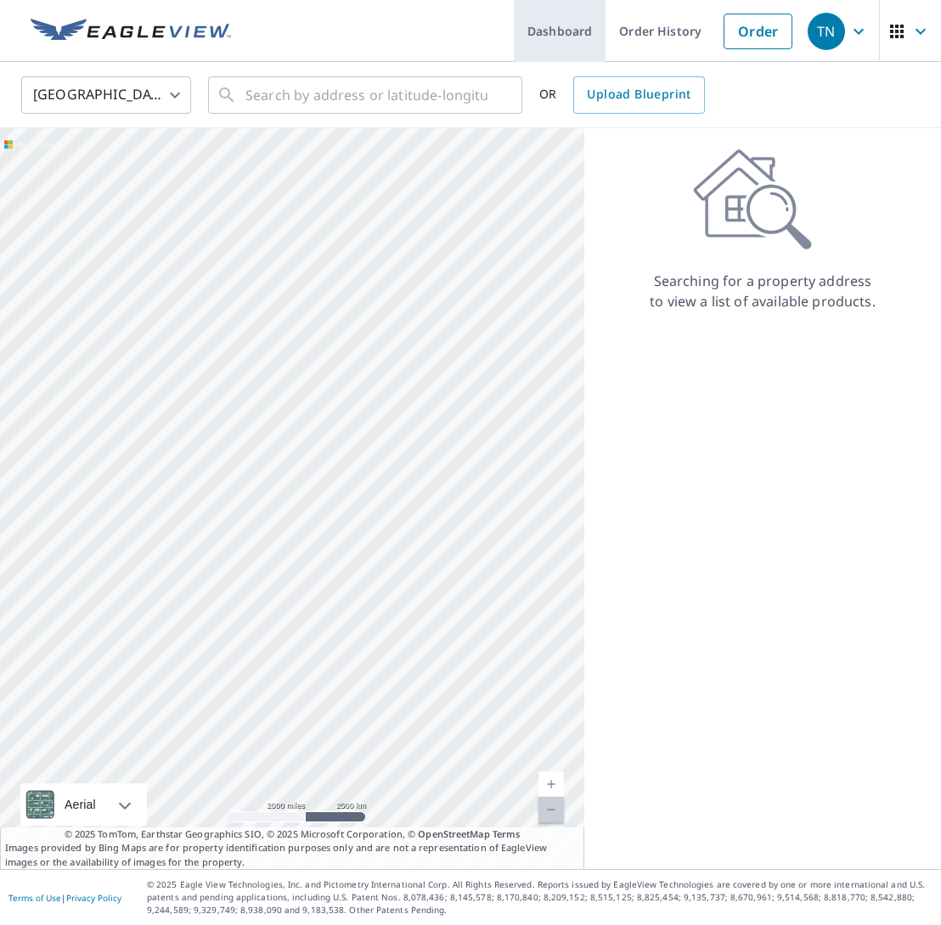
click at [569, 42] on link "Dashboard" at bounding box center [560, 31] width 92 height 62
